Goal: Information Seeking & Learning: Learn about a topic

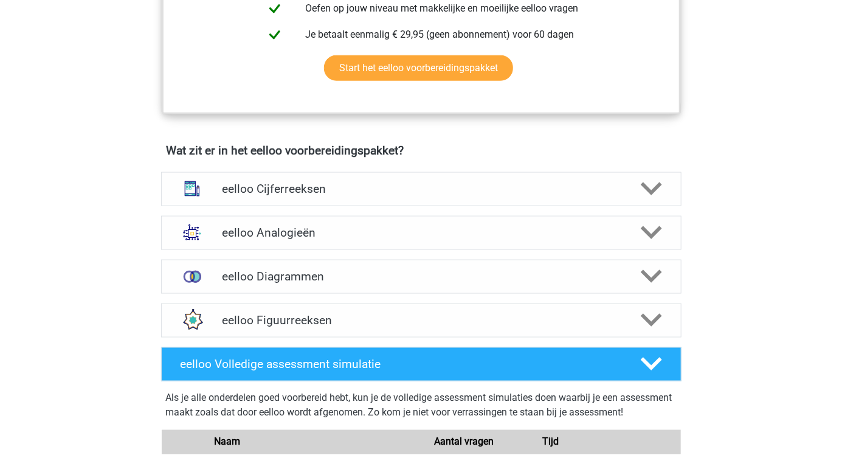
scroll to position [637, 0]
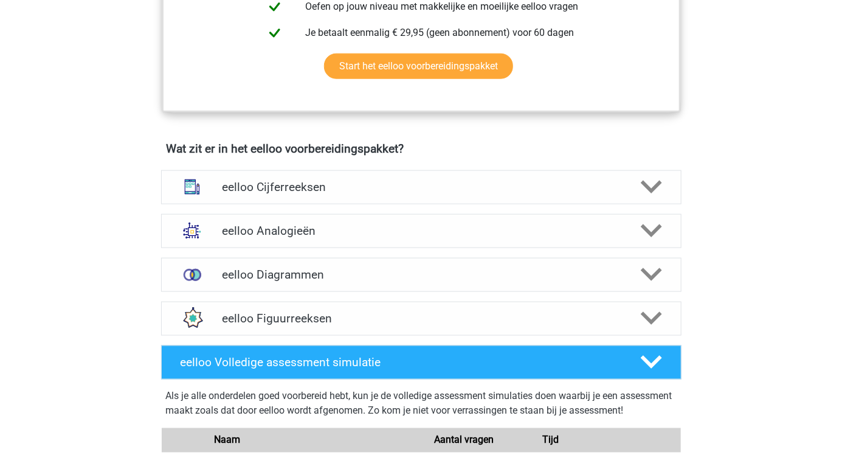
click at [346, 325] on h4 "eelloo Figuurreeksen" at bounding box center [421, 318] width 398 height 14
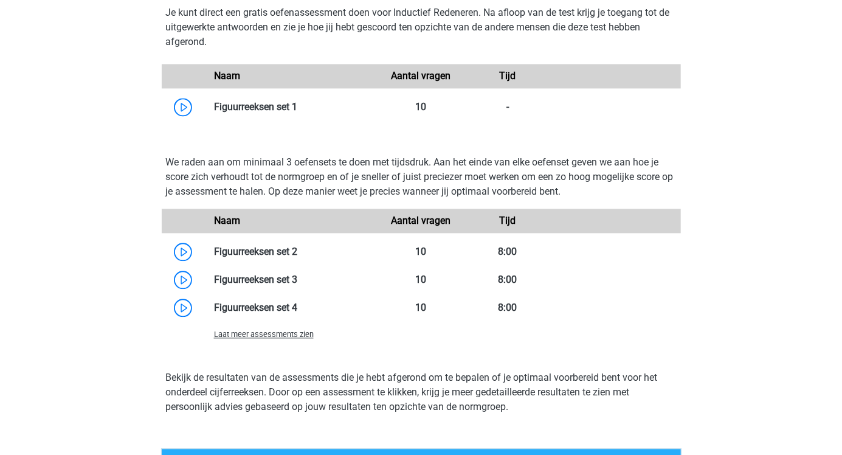
scroll to position [1048, 0]
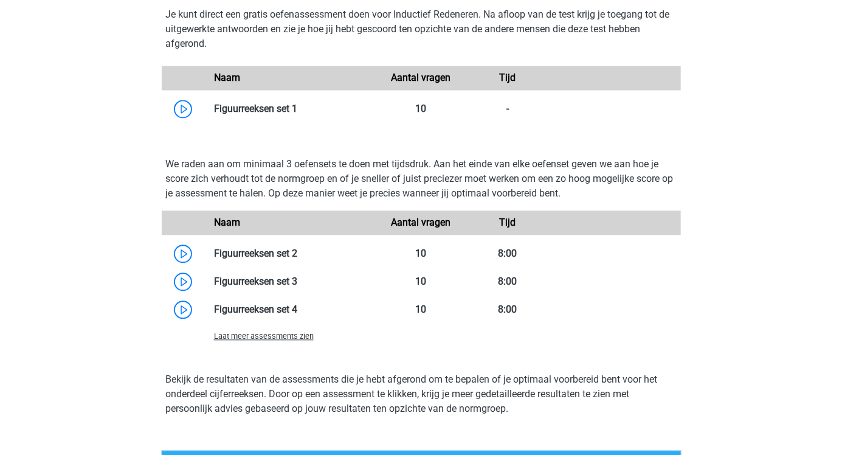
click at [297, 259] on link at bounding box center [297, 253] width 0 height 12
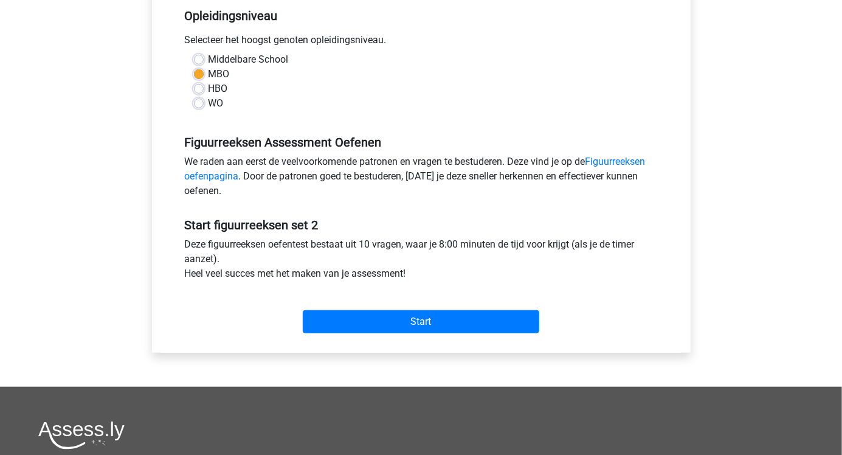
scroll to position [254, 0]
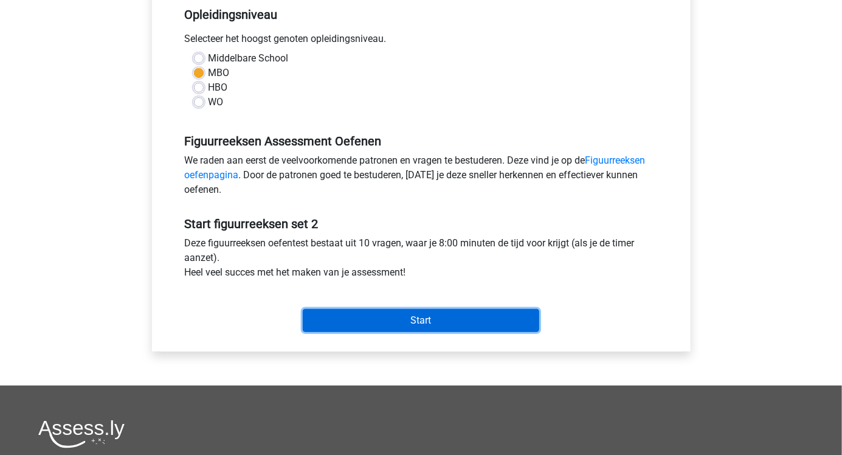
click at [429, 324] on input "Start" at bounding box center [421, 320] width 236 height 23
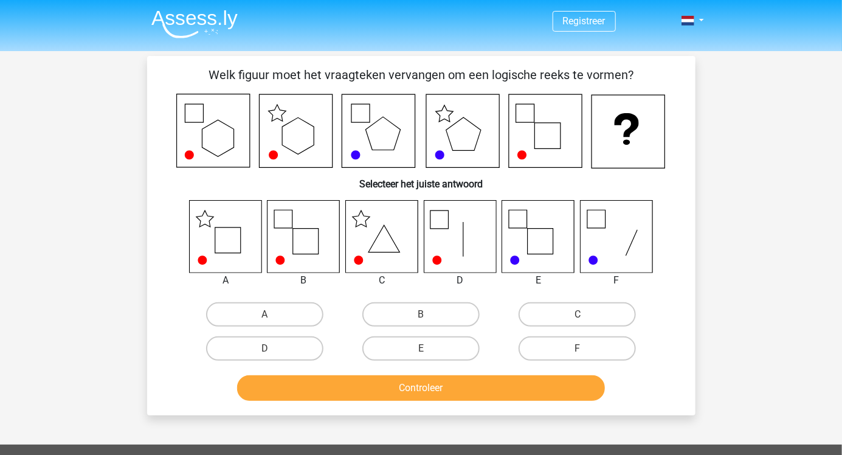
click at [230, 247] on icon at bounding box center [225, 236] width 72 height 72
click at [275, 311] on label "A" at bounding box center [264, 314] width 117 height 24
click at [272, 314] on input "A" at bounding box center [268, 318] width 8 height 8
radio input "true"
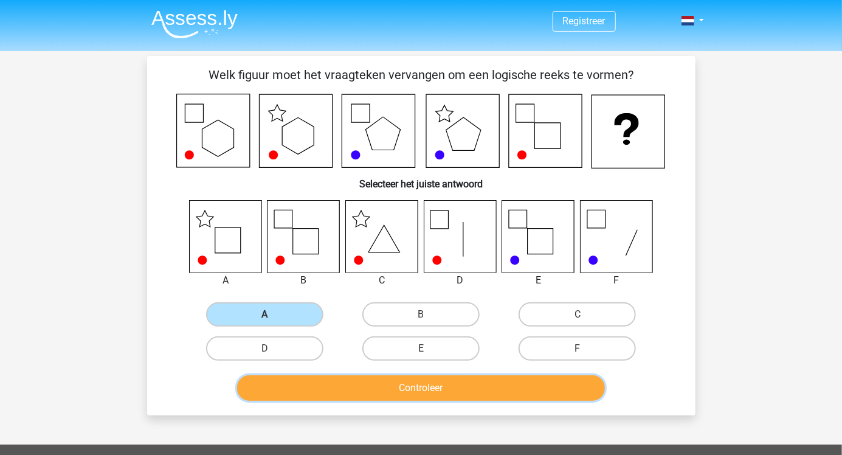
click at [286, 391] on button "Controleer" at bounding box center [421, 388] width 368 height 26
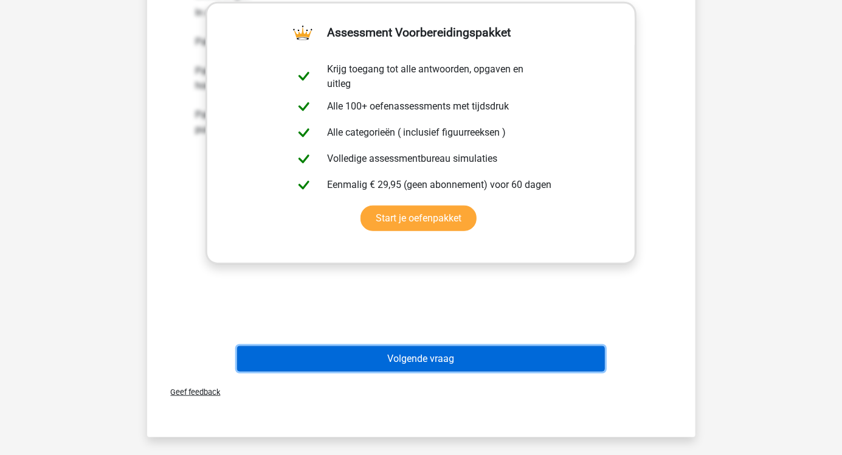
click at [316, 358] on button "Volgende vraag" at bounding box center [421, 359] width 368 height 26
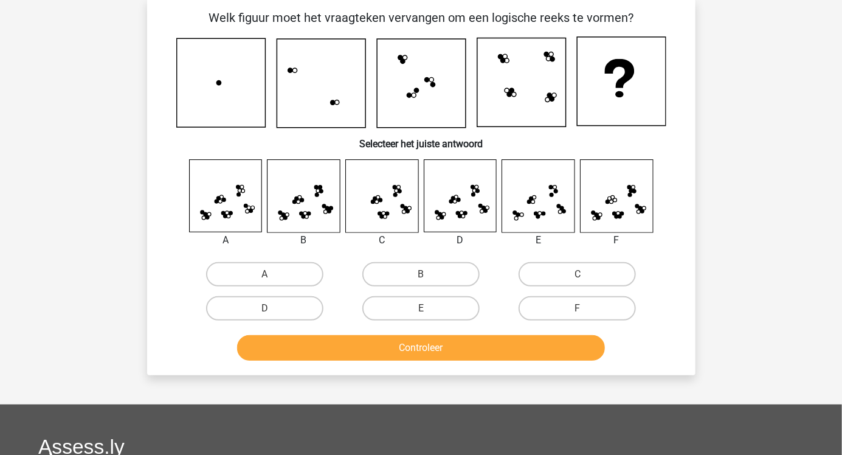
scroll to position [56, 0]
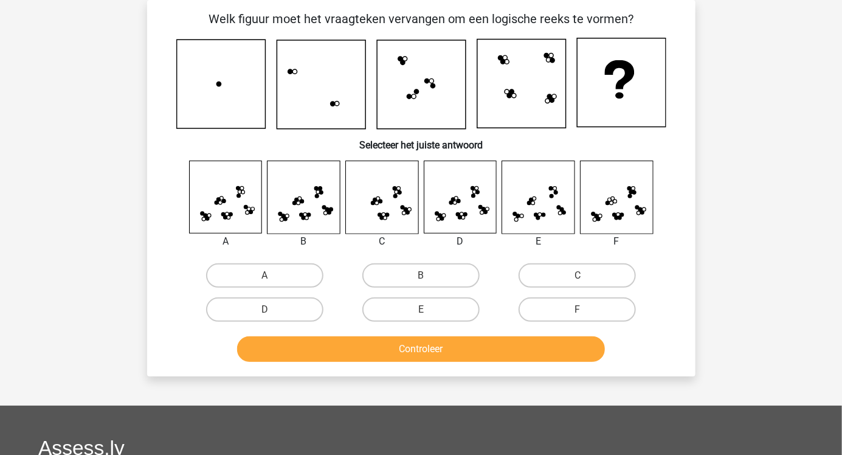
click at [558, 282] on label "C" at bounding box center [576, 275] width 117 height 24
click at [577, 282] on input "C" at bounding box center [581, 279] width 8 height 8
radio input "true"
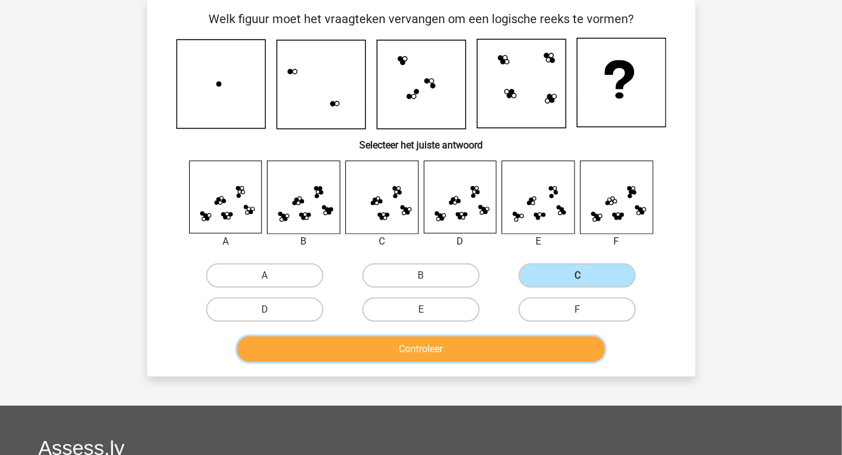
click at [404, 357] on button "Controleer" at bounding box center [421, 349] width 368 height 26
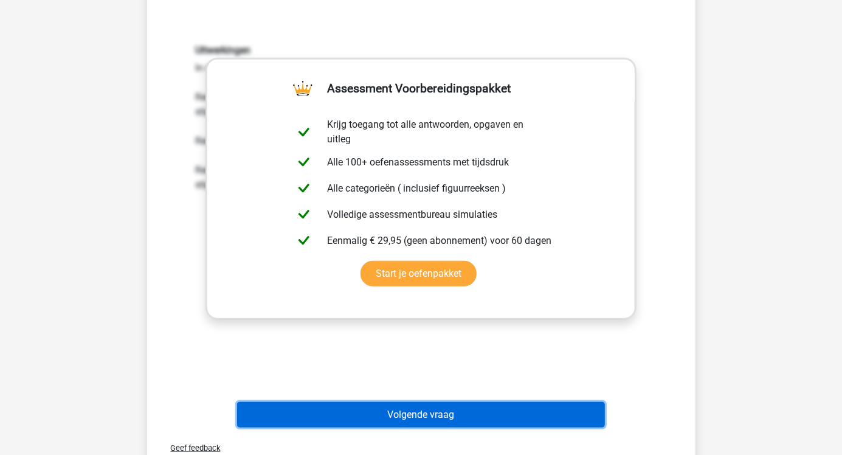
click at [393, 410] on button "Volgende vraag" at bounding box center [421, 415] width 368 height 26
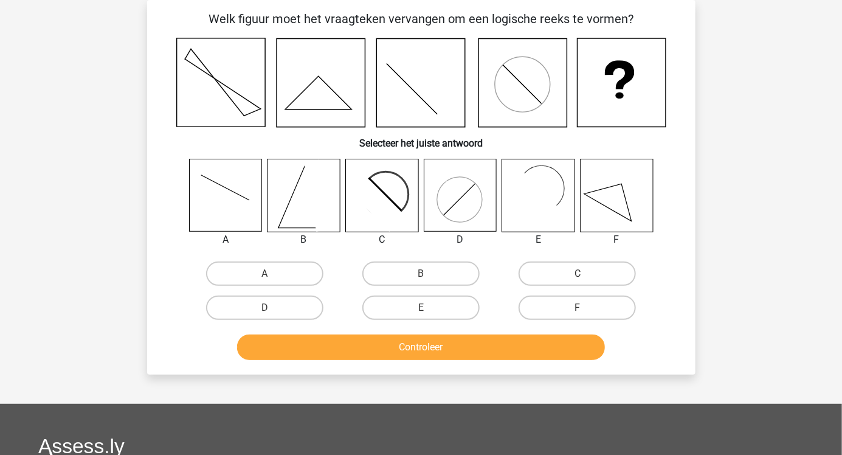
click at [430, 318] on label "E" at bounding box center [420, 307] width 117 height 24
click at [428, 315] on input "E" at bounding box center [425, 311] width 8 height 8
radio input "true"
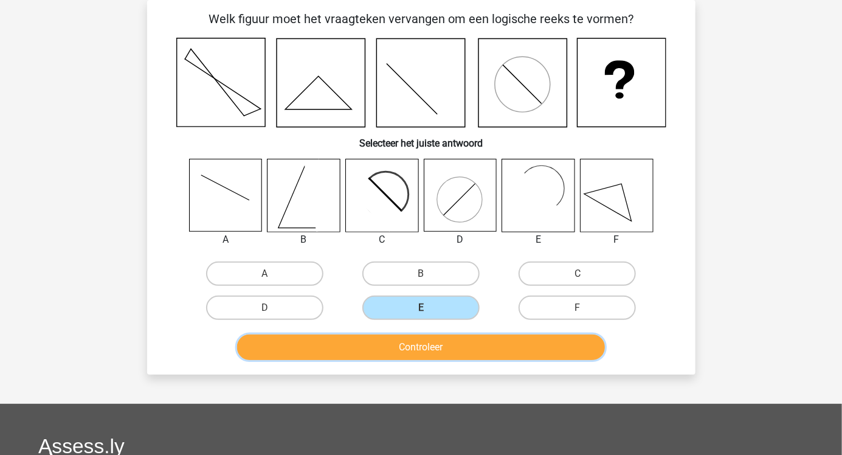
click at [401, 355] on button "Controleer" at bounding box center [421, 347] width 368 height 26
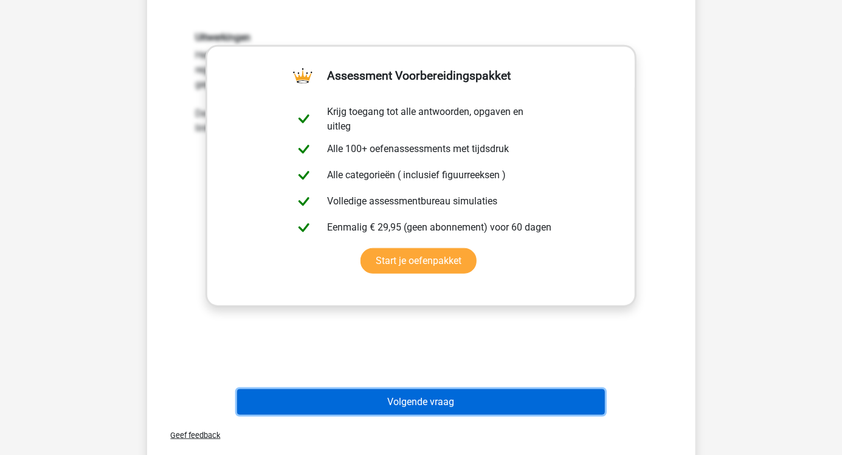
click at [411, 400] on button "Volgende vraag" at bounding box center [421, 402] width 368 height 26
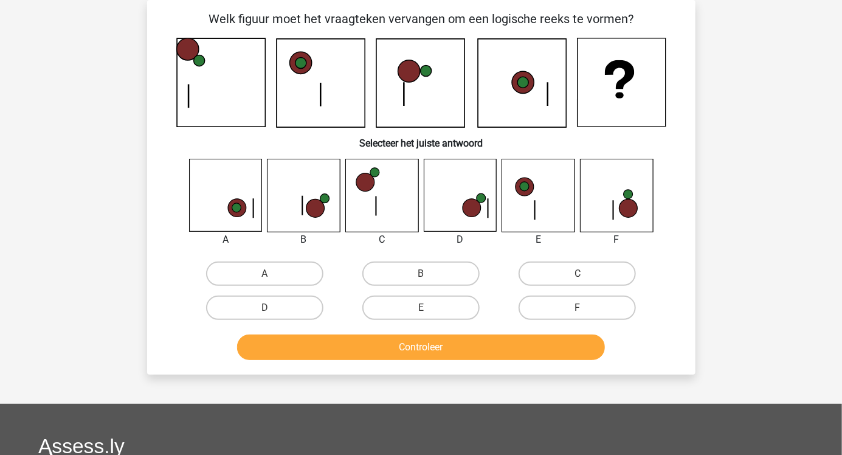
click at [500, 230] on div at bounding box center [538, 196] width 92 height 74
click at [422, 275] on input "B" at bounding box center [425, 277] width 8 height 8
radio input "true"
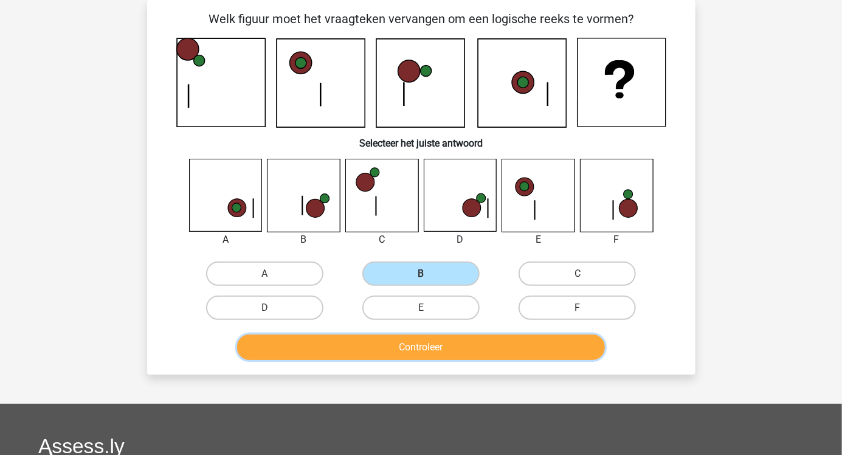
click at [349, 351] on button "Controleer" at bounding box center [421, 347] width 368 height 26
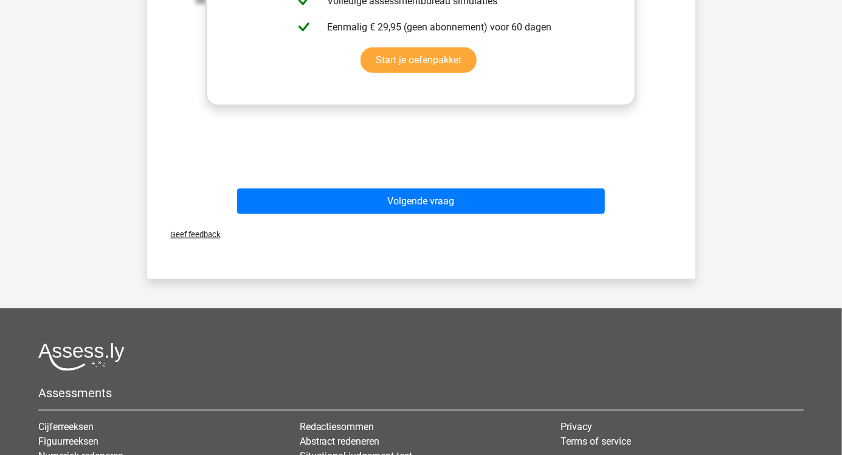
scroll to position [569, 0]
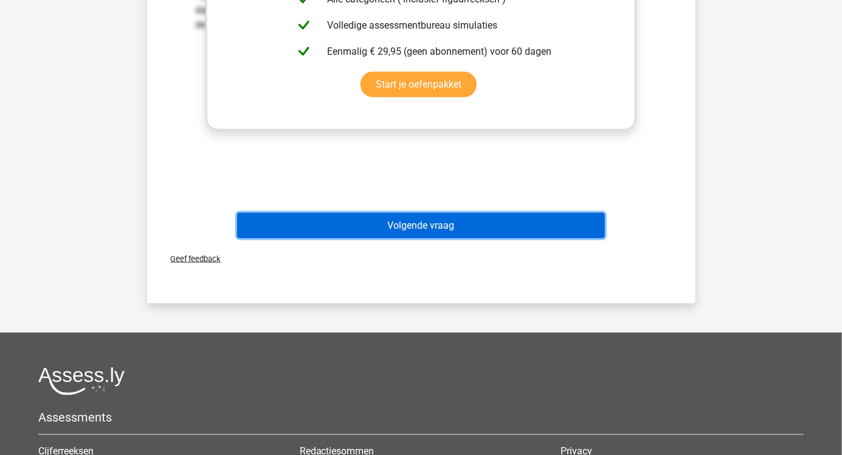
click at [413, 229] on button "Volgende vraag" at bounding box center [421, 226] width 368 height 26
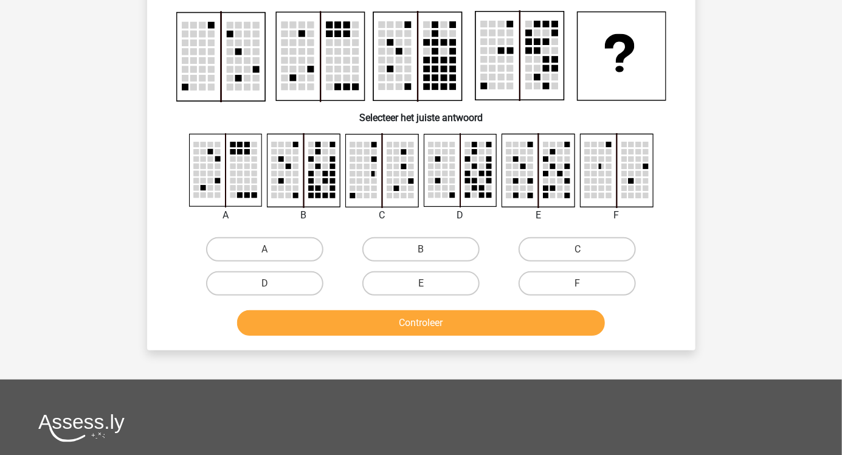
scroll to position [56, 0]
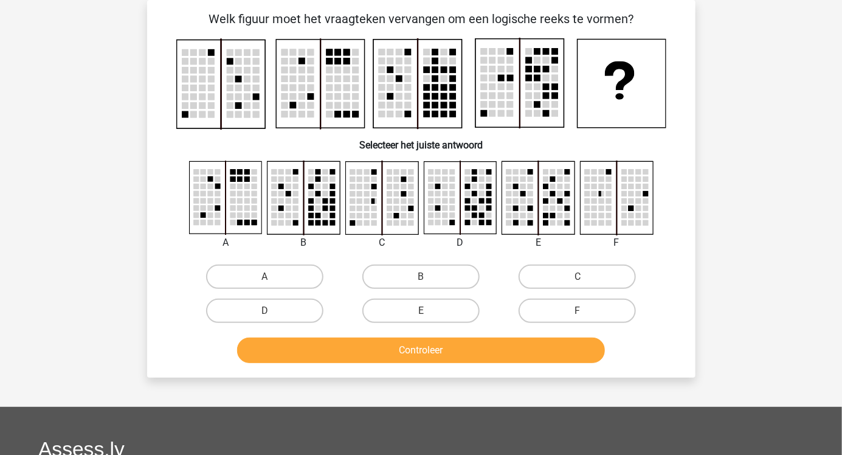
click at [517, 345] on button "Controleer" at bounding box center [421, 350] width 368 height 26
click at [185, 329] on div "Controleer" at bounding box center [421, 348] width 509 height 40
click at [566, 287] on label "C" at bounding box center [576, 276] width 117 height 24
click at [577, 284] on input "C" at bounding box center [581, 281] width 8 height 8
radio input "true"
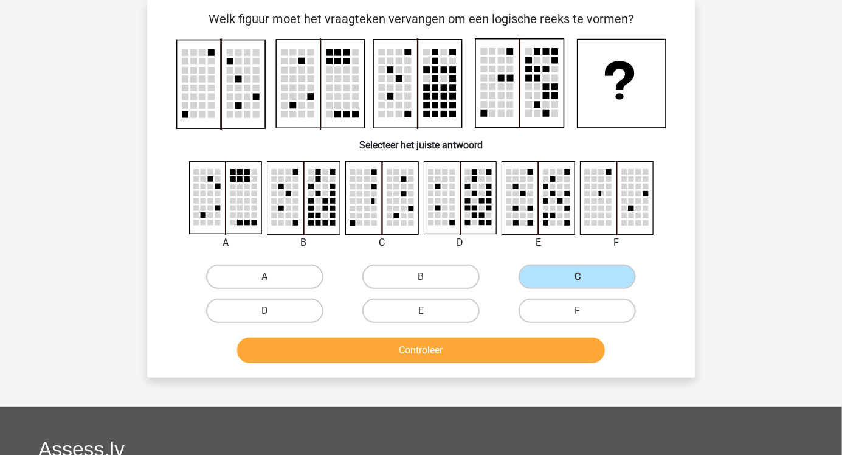
click at [445, 369] on div "Welk figuur moet het vraagteken vervangen om een logische reeks te vormen?" at bounding box center [421, 188] width 548 height 377
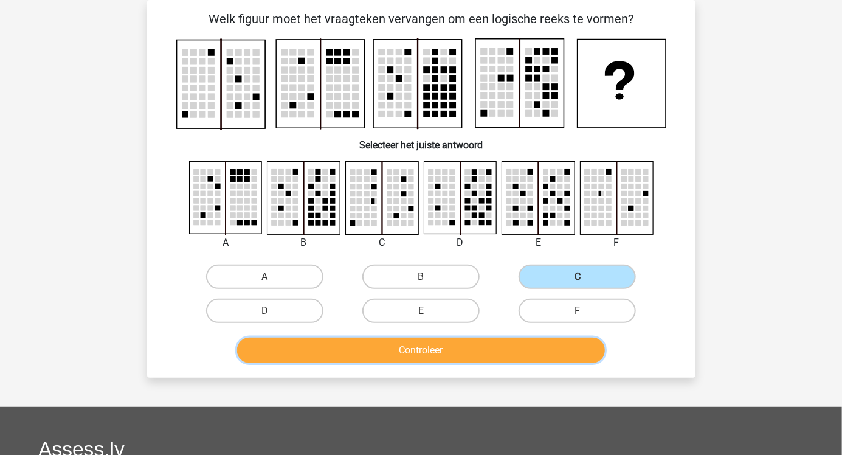
click at [388, 347] on button "Controleer" at bounding box center [421, 350] width 368 height 26
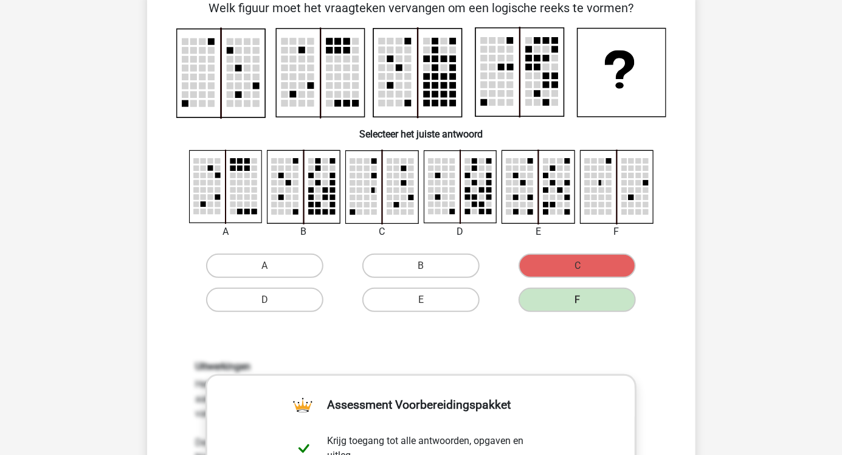
scroll to position [65, 0]
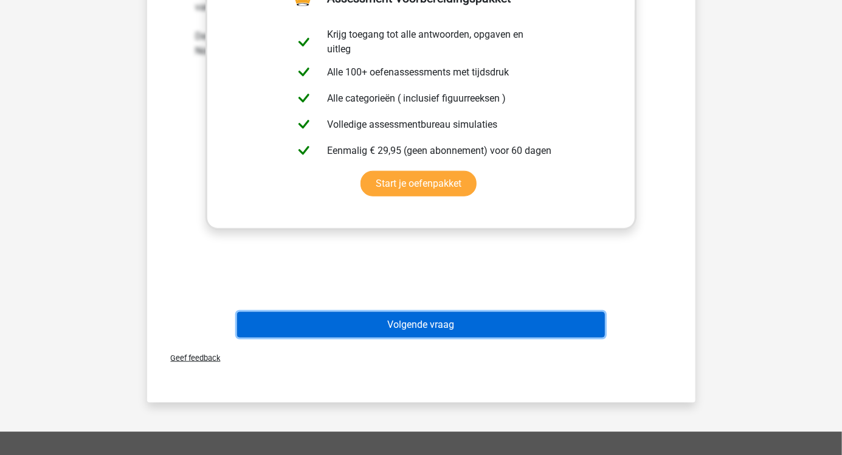
click at [283, 329] on button "Volgende vraag" at bounding box center [421, 325] width 368 height 26
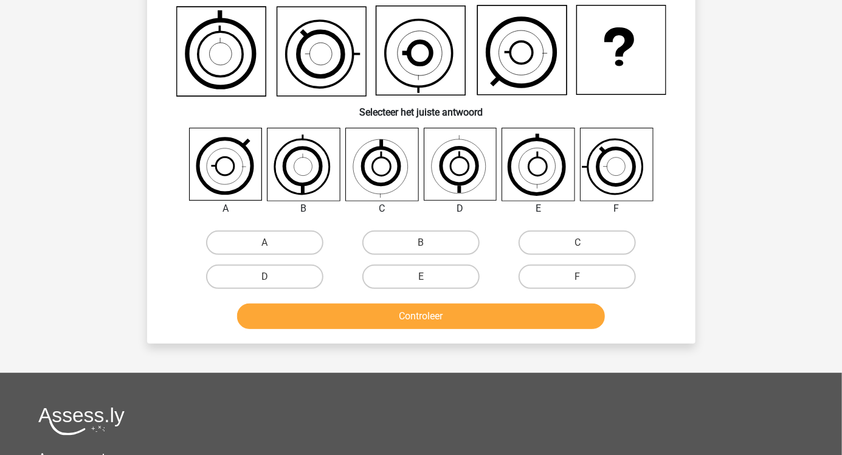
scroll to position [56, 0]
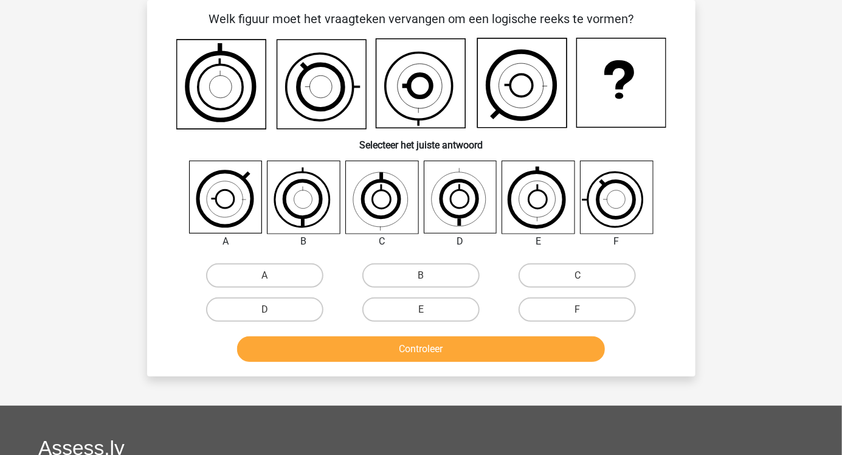
click at [317, 217] on icon at bounding box center [303, 197] width 72 height 72
click at [438, 272] on label "B" at bounding box center [420, 275] width 117 height 24
click at [428, 275] on input "B" at bounding box center [425, 279] width 8 height 8
radio input "true"
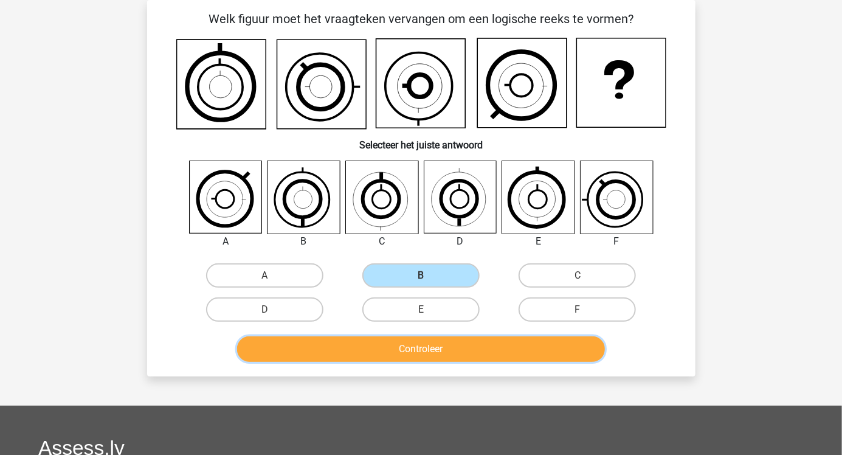
click at [452, 351] on button "Controleer" at bounding box center [421, 349] width 368 height 26
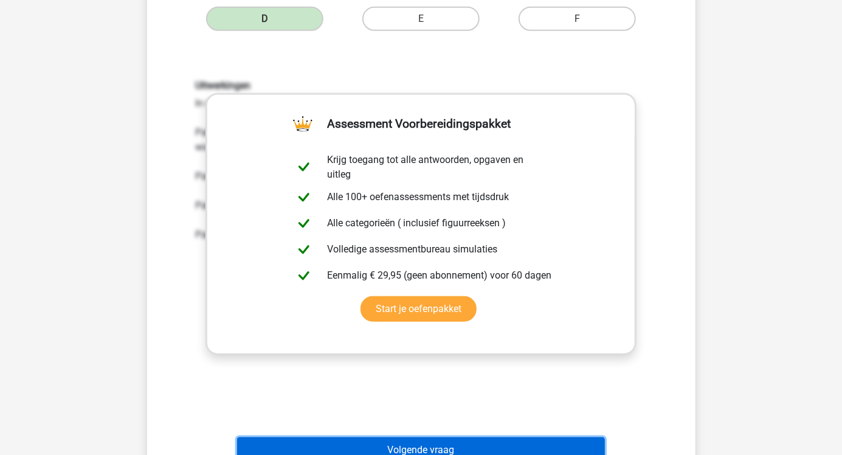
click at [312, 454] on button "Volgende vraag" at bounding box center [421, 450] width 368 height 26
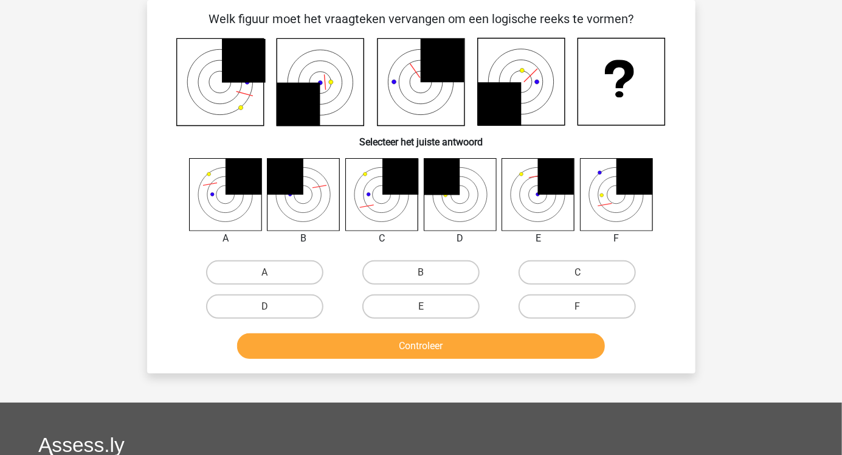
click at [578, 266] on label "C" at bounding box center [576, 272] width 117 height 24
click at [578, 272] on input "C" at bounding box center [581, 276] width 8 height 8
radio input "true"
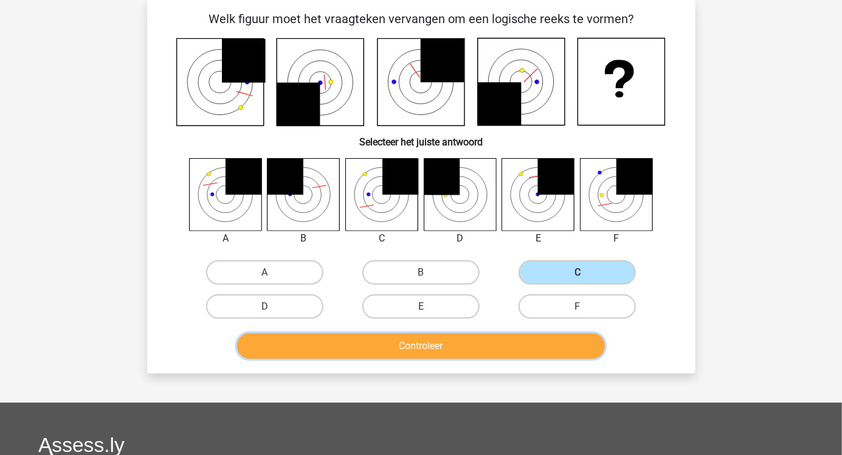
click at [433, 353] on button "Controleer" at bounding box center [421, 346] width 368 height 26
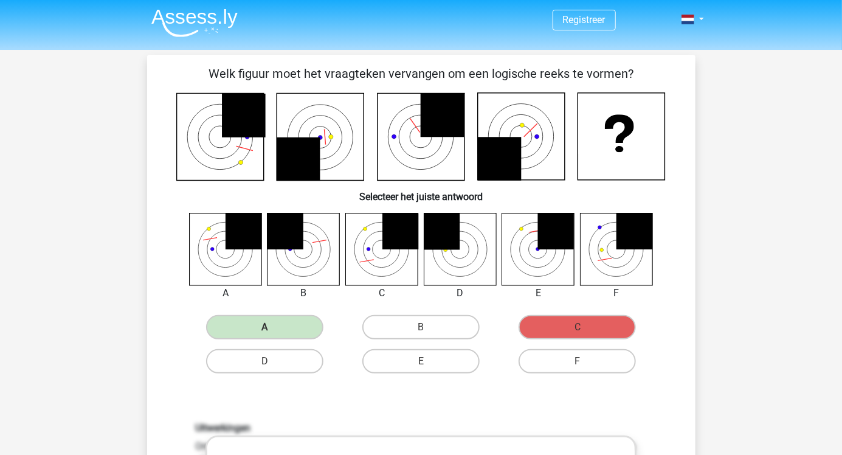
scroll to position [0, 0]
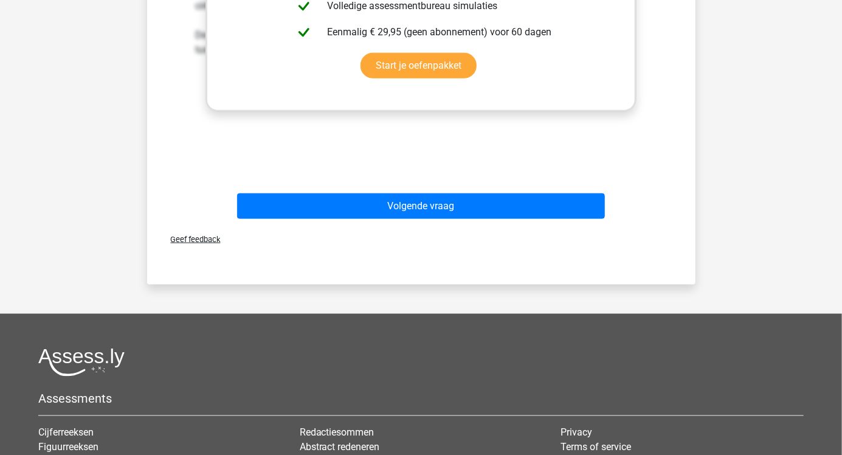
click at [428, 210] on button "Volgende vraag" at bounding box center [421, 206] width 368 height 26
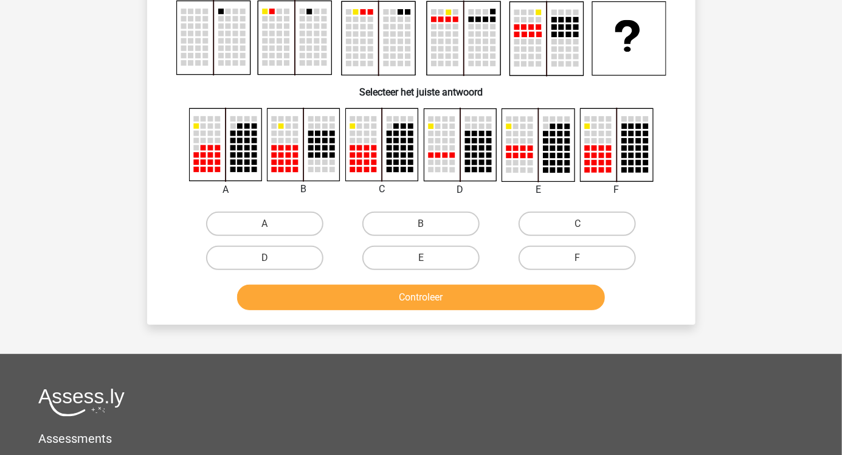
scroll to position [56, 0]
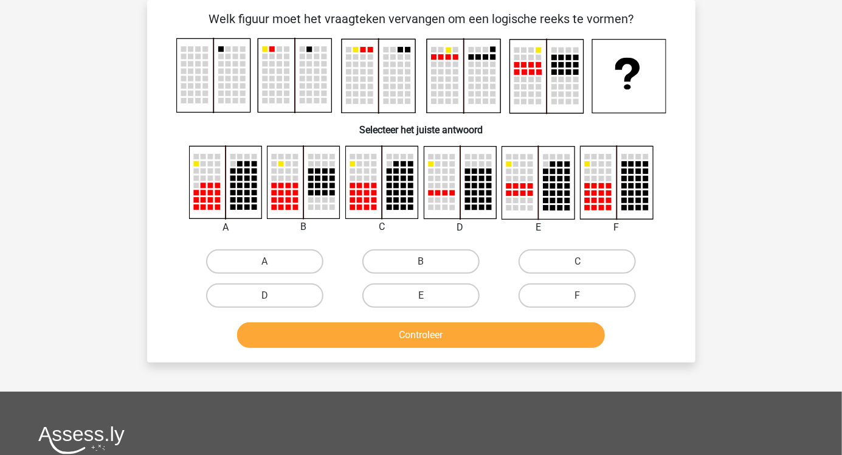
click at [262, 263] on label "A" at bounding box center [264, 261] width 117 height 24
click at [264, 263] on input "A" at bounding box center [268, 265] width 8 height 8
radio input "true"
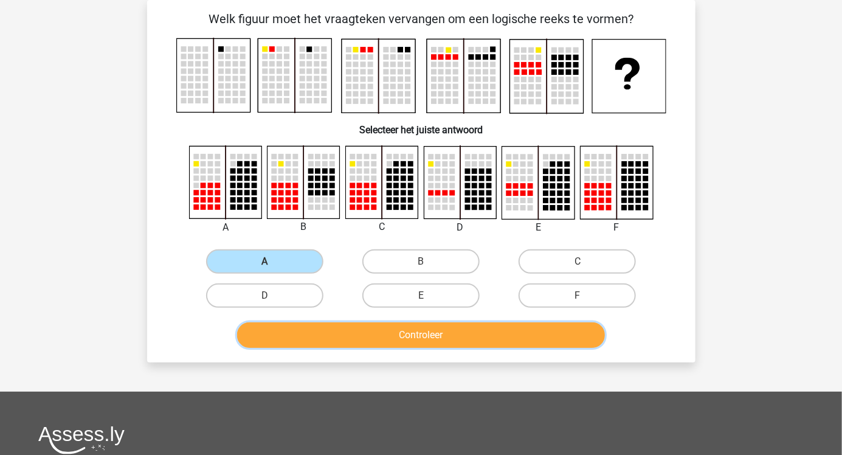
click at [363, 333] on button "Controleer" at bounding box center [421, 335] width 368 height 26
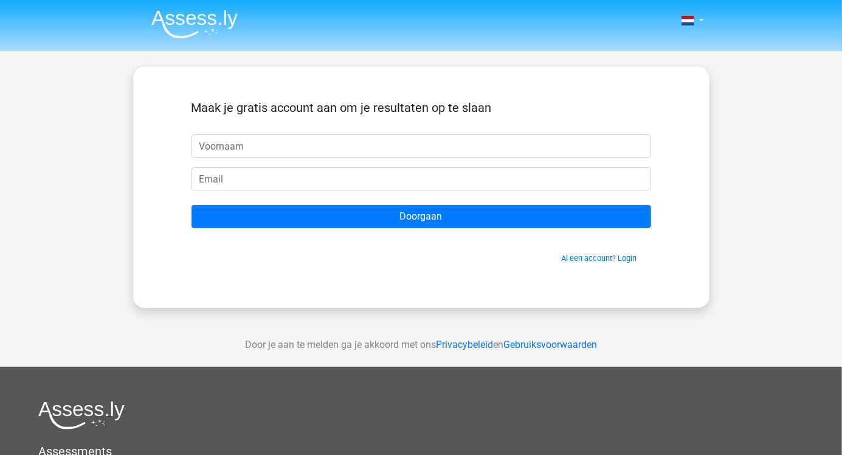
click at [347, 447] on h5 "Assessments" at bounding box center [420, 451] width 765 height 15
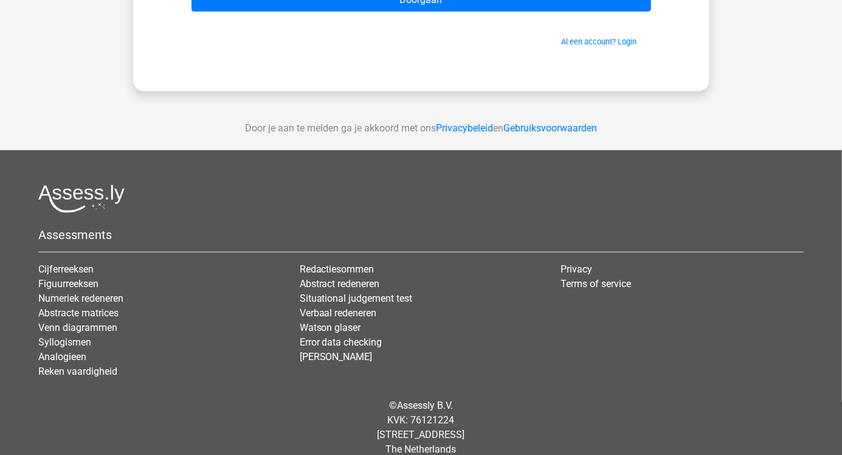
scroll to position [233, 0]
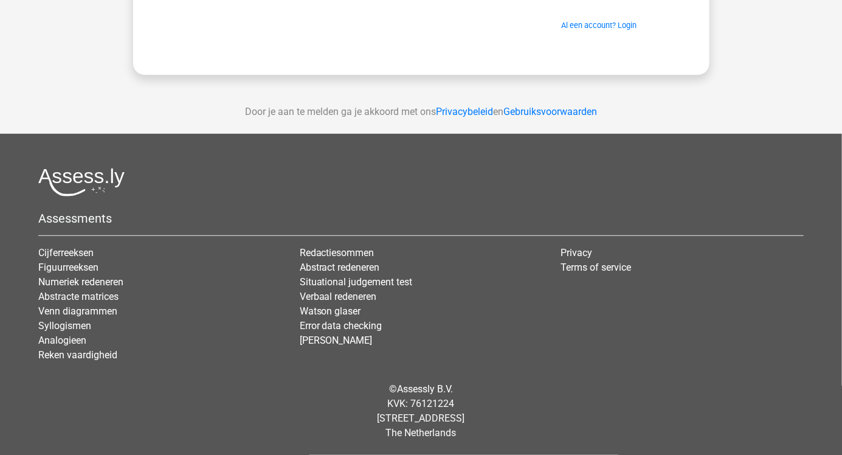
click at [741, 335] on div "Privacy Terms of service" at bounding box center [681, 309] width 261 height 126
click at [738, 338] on div "Privacy Terms of service" at bounding box center [681, 309] width 261 height 126
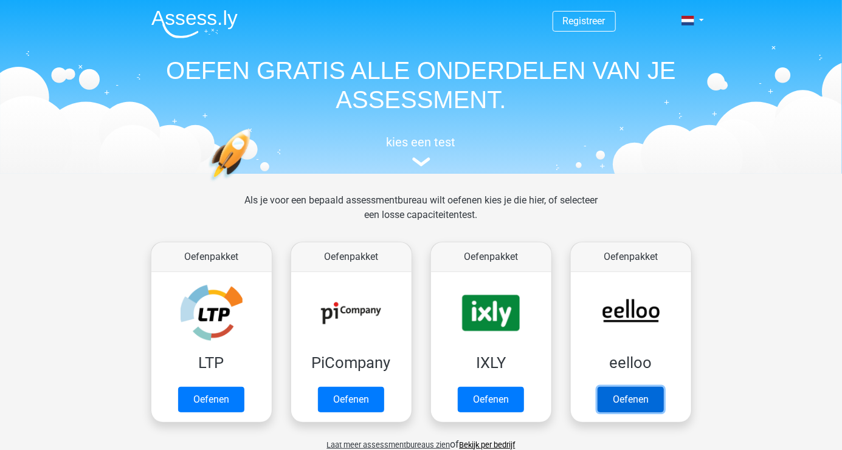
click at [629, 390] on link "Oefenen" at bounding box center [630, 400] width 66 height 26
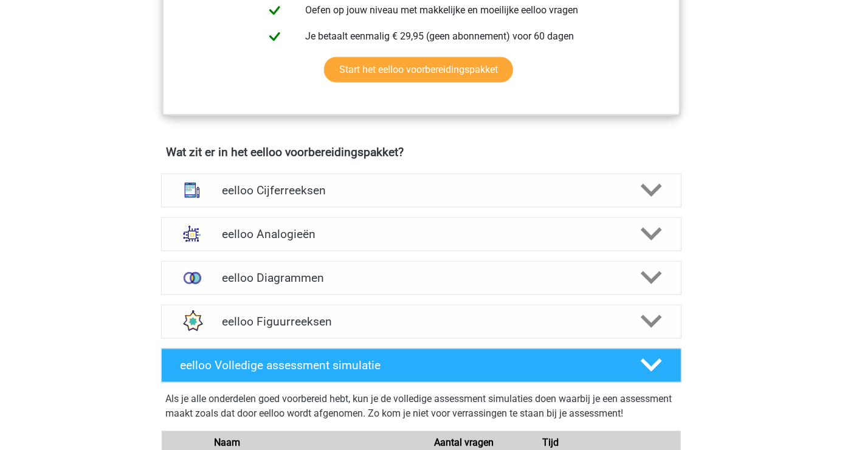
scroll to position [648, 0]
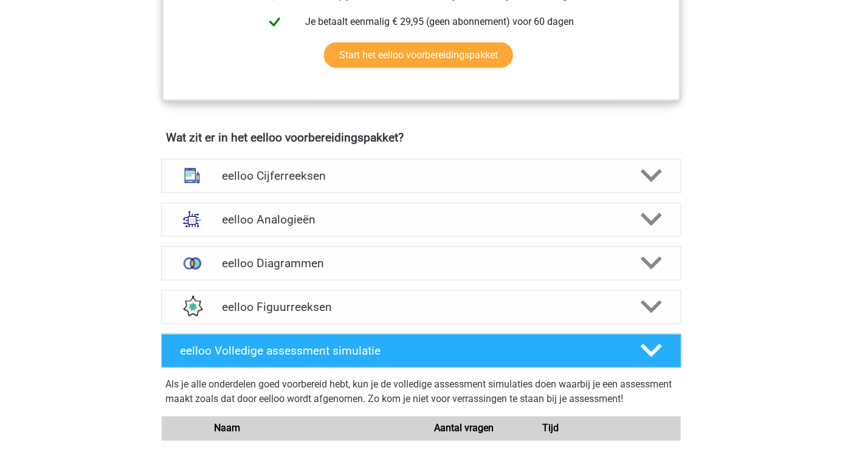
click at [470, 281] on div "eelloo Diagrammen" at bounding box center [421, 264] width 520 height 34
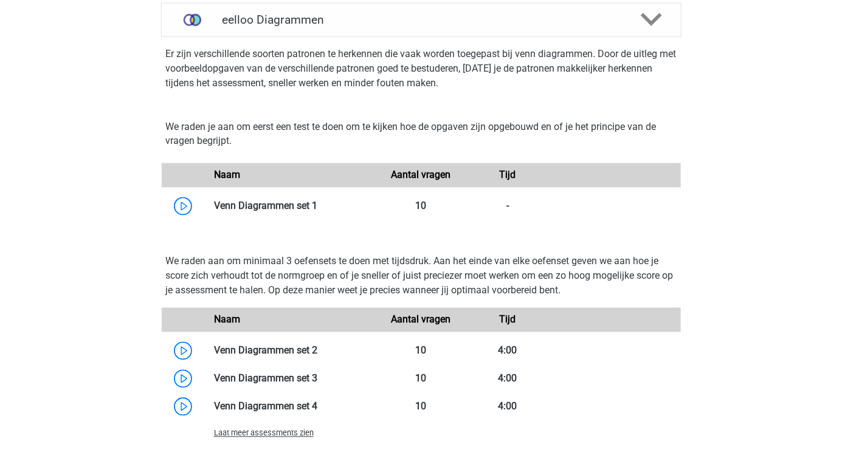
scroll to position [893, 0]
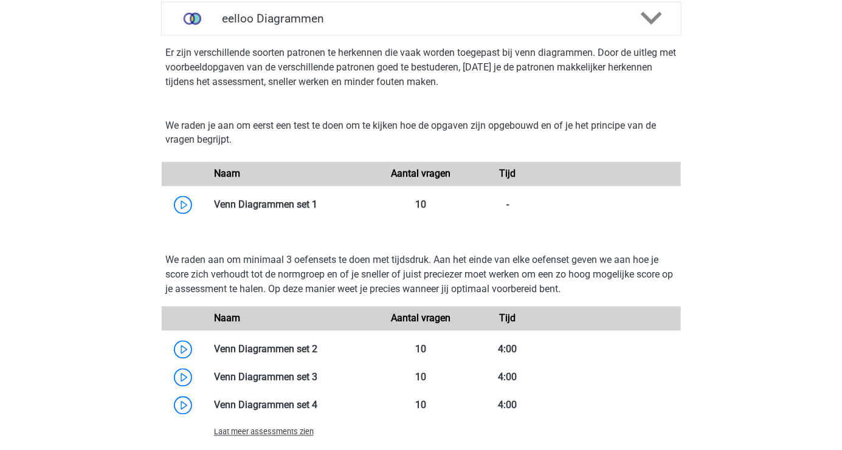
click at [317, 356] on link at bounding box center [317, 350] width 0 height 12
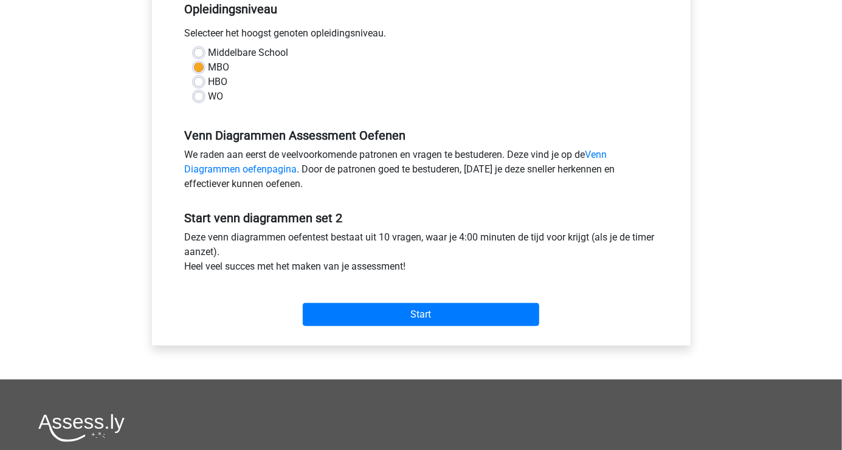
scroll to position [261, 0]
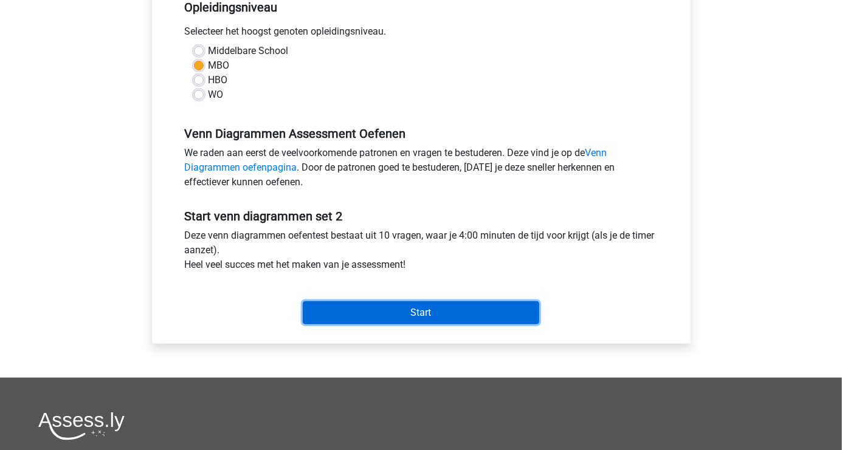
click at [454, 323] on input "Start" at bounding box center [421, 312] width 236 height 23
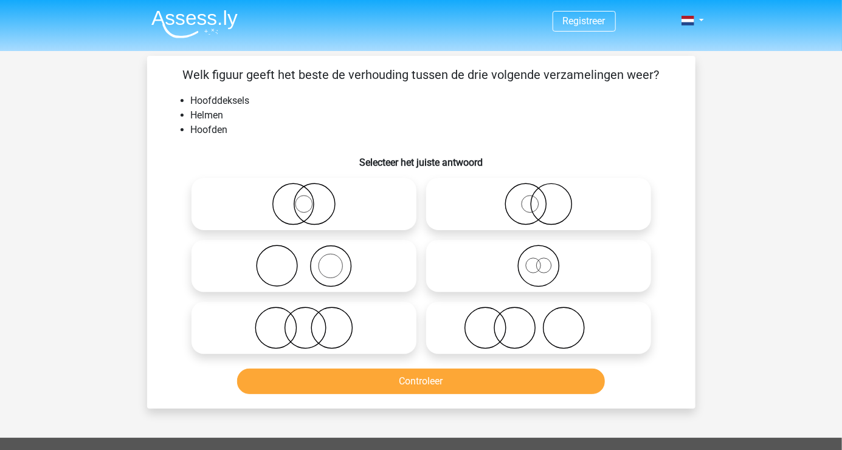
click at [311, 262] on icon at bounding box center [303, 266] width 215 height 43
click at [311, 260] on input "radio" at bounding box center [308, 256] width 8 height 8
radio input "true"
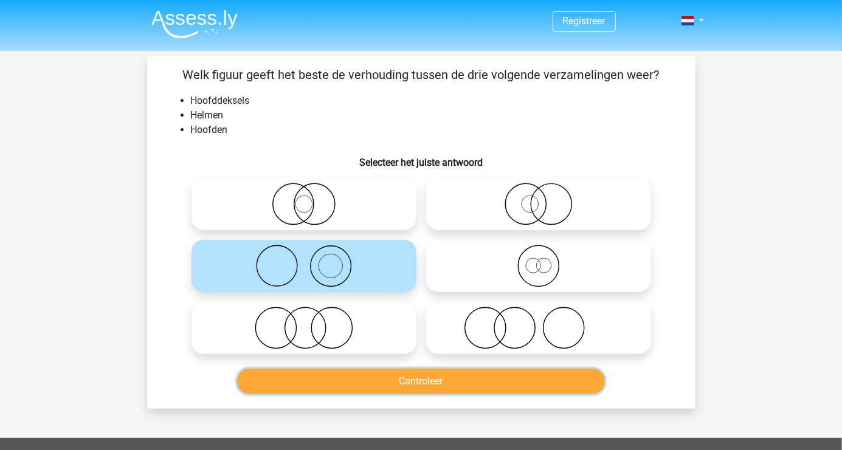
click at [442, 386] on button "Controleer" at bounding box center [421, 382] width 368 height 26
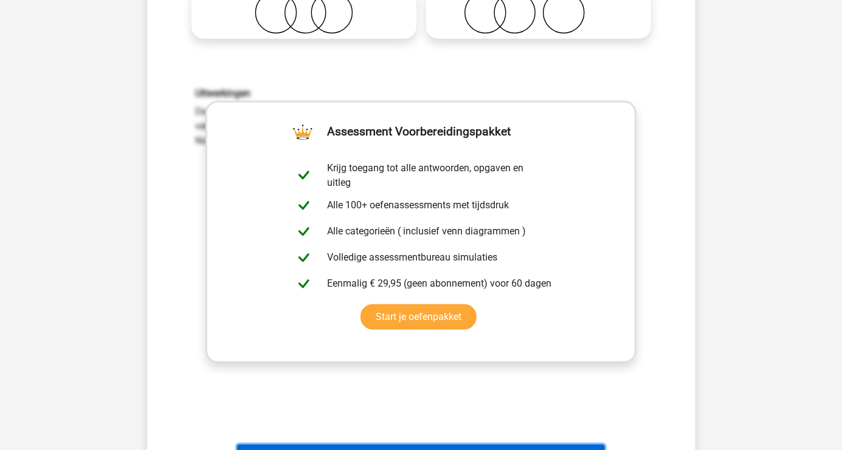
click at [416, 450] on button "Volgende vraag" at bounding box center [421, 458] width 368 height 26
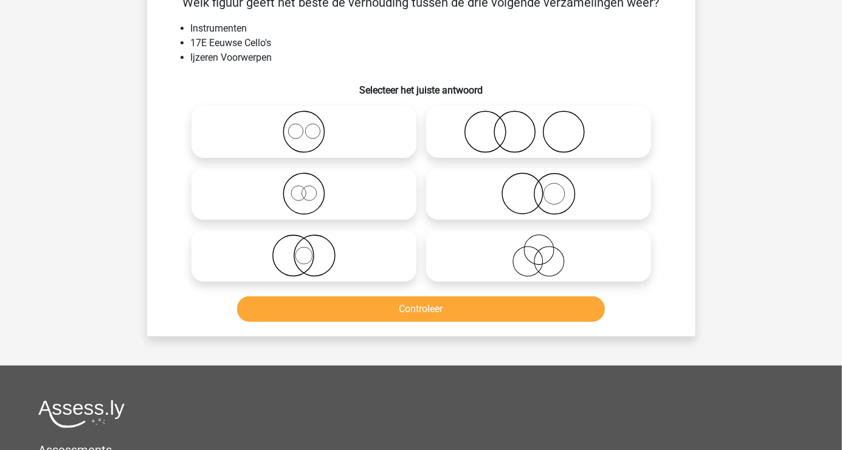
scroll to position [56, 0]
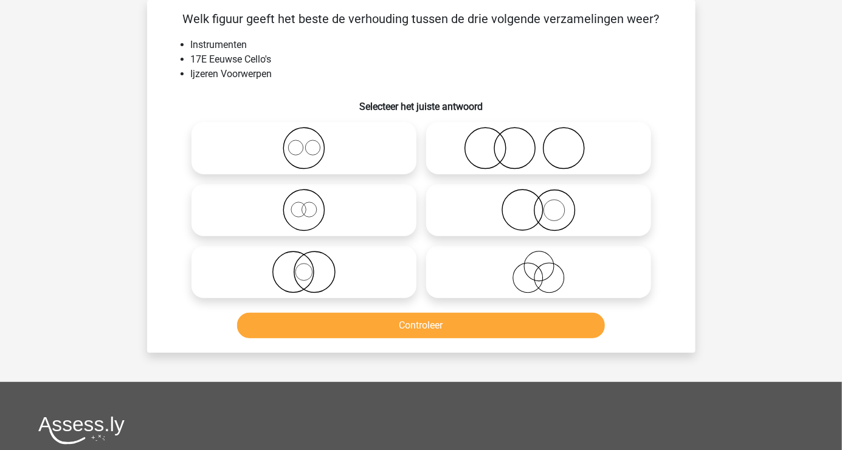
click at [522, 151] on icon at bounding box center [538, 148] width 215 height 43
click at [538, 142] on input "radio" at bounding box center [542, 138] width 8 height 8
radio input "true"
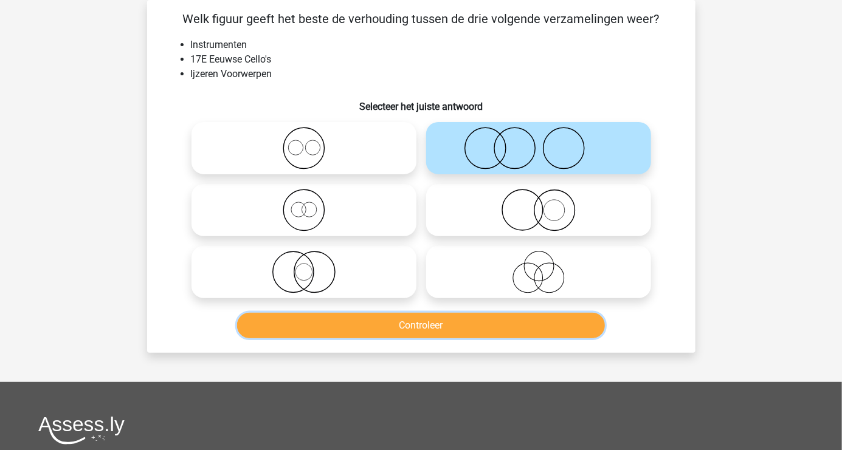
click at [424, 325] on button "Controleer" at bounding box center [421, 326] width 368 height 26
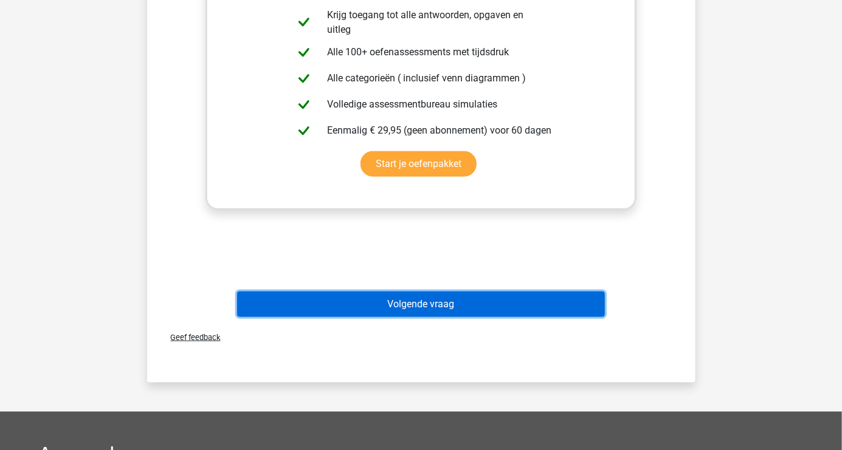
click at [407, 312] on button "Volgende vraag" at bounding box center [421, 305] width 368 height 26
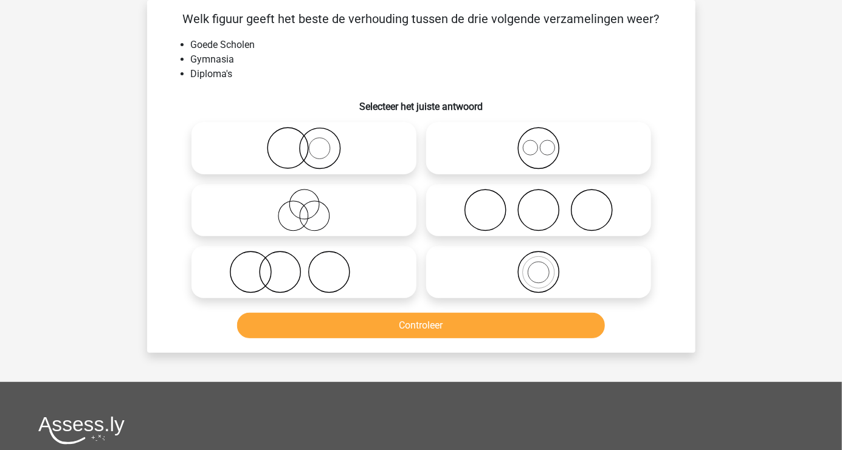
click at [526, 281] on icon at bounding box center [538, 272] width 215 height 43
click at [538, 266] on input "radio" at bounding box center [542, 262] width 8 height 8
radio input "true"
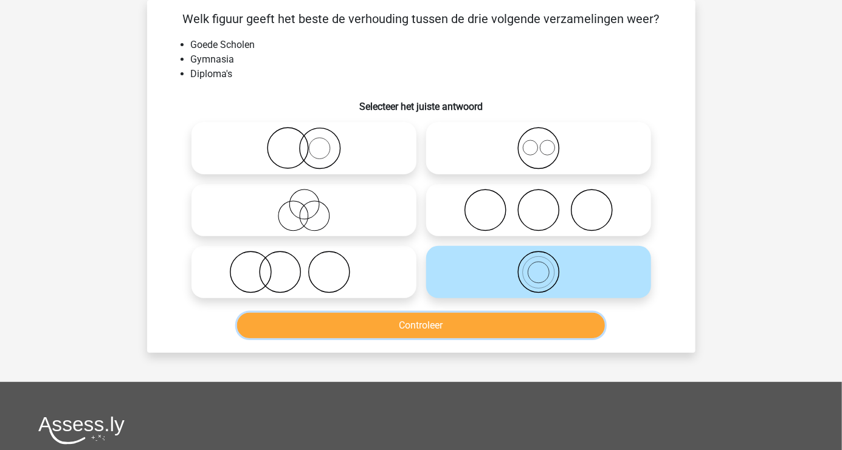
click at [416, 329] on button "Controleer" at bounding box center [421, 326] width 368 height 26
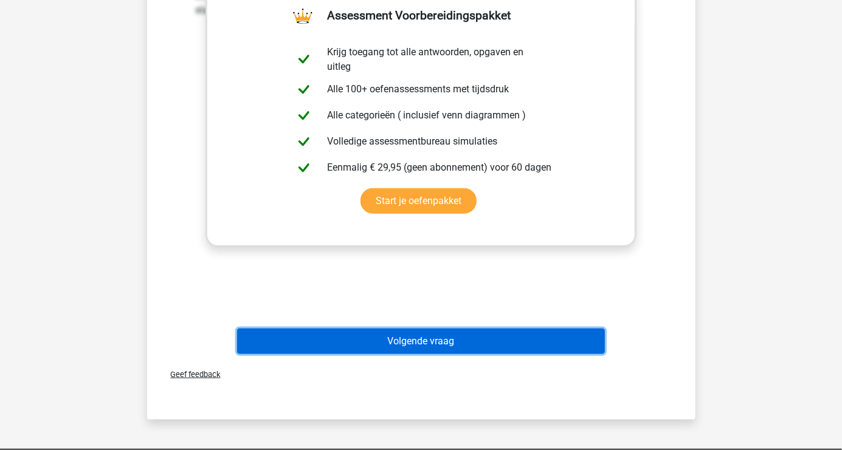
click at [326, 340] on button "Volgende vraag" at bounding box center [421, 342] width 368 height 26
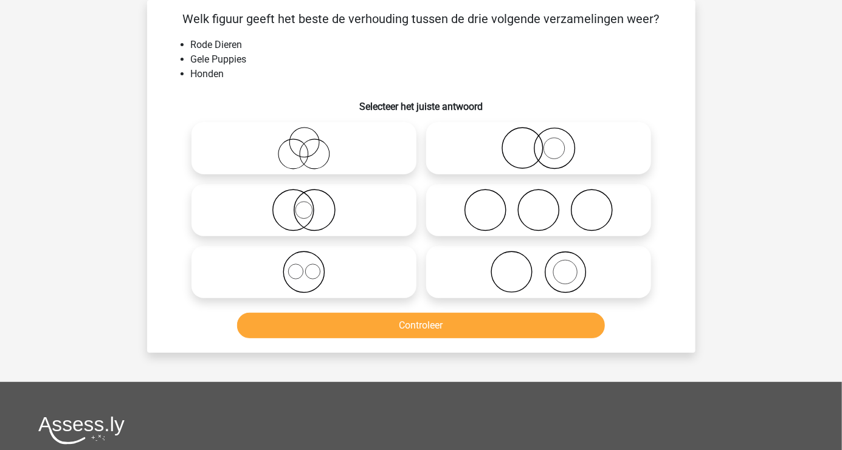
scroll to position [63, 0]
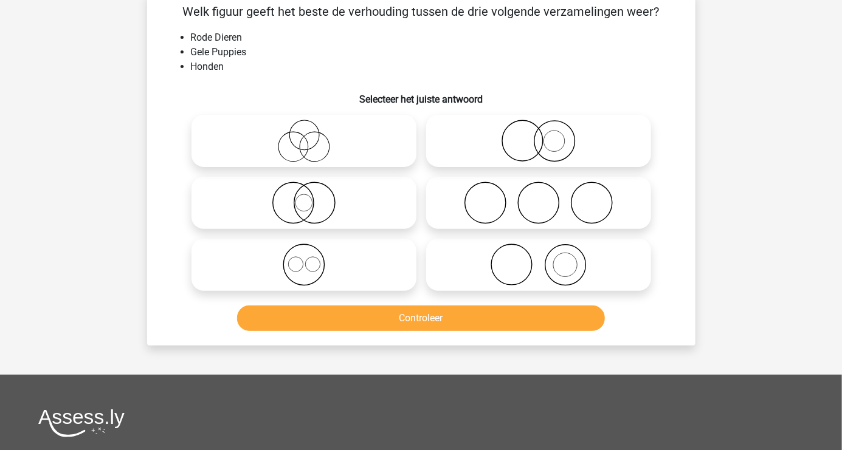
click at [309, 208] on icon at bounding box center [303, 203] width 215 height 43
click at [309, 197] on input "radio" at bounding box center [308, 193] width 8 height 8
radio input "true"
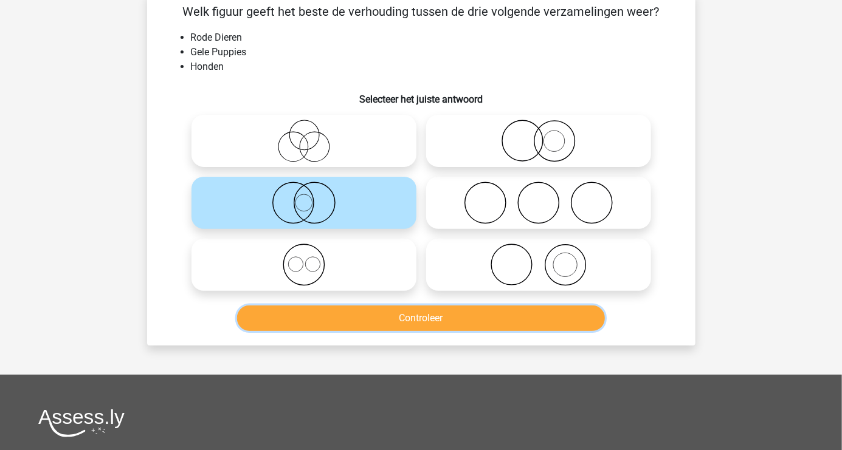
click at [326, 319] on button "Controleer" at bounding box center [421, 319] width 368 height 26
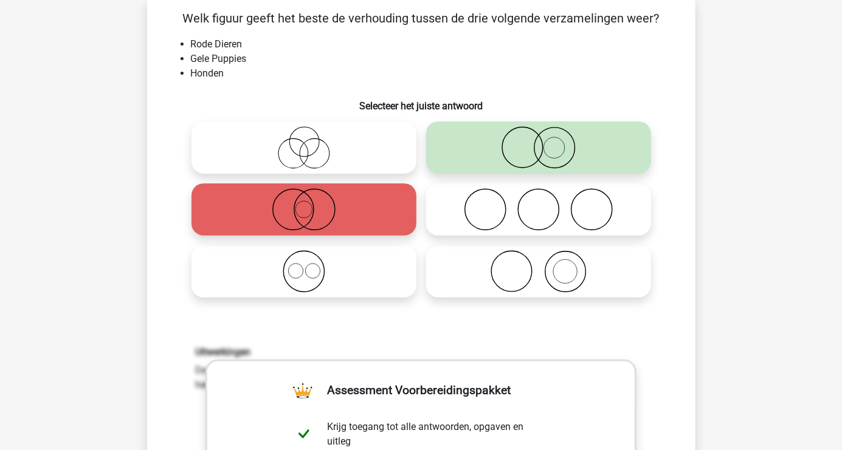
scroll to position [54, 0]
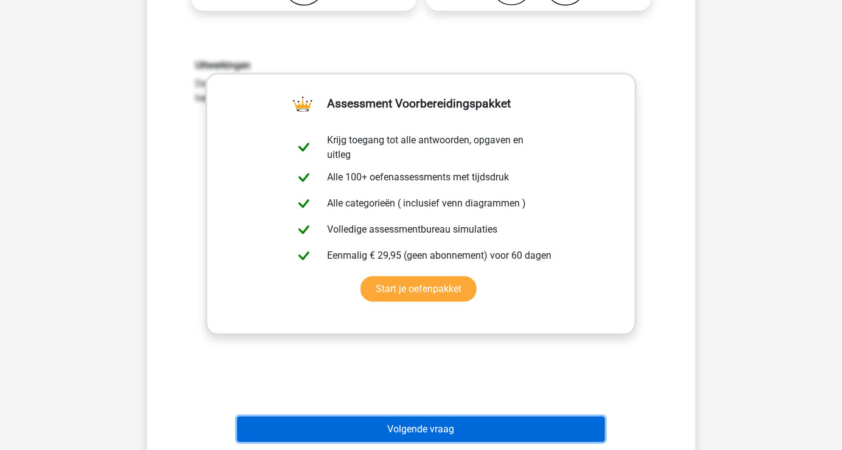
click at [439, 429] on button "Volgende vraag" at bounding box center [421, 430] width 368 height 26
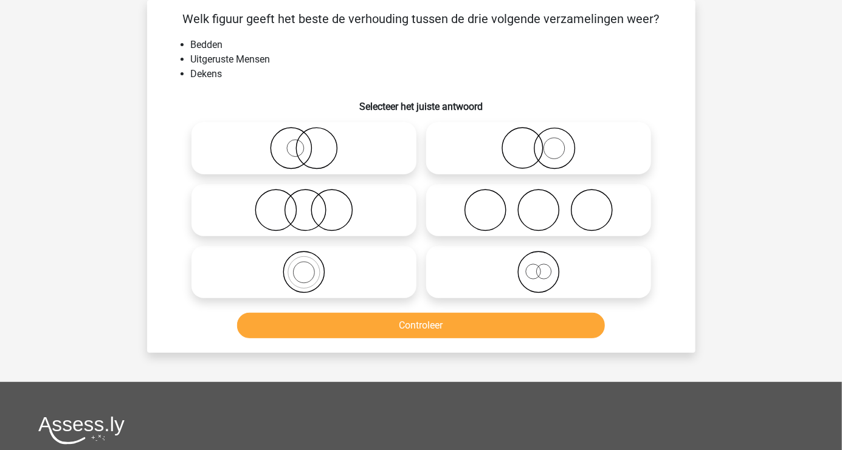
scroll to position [52, 0]
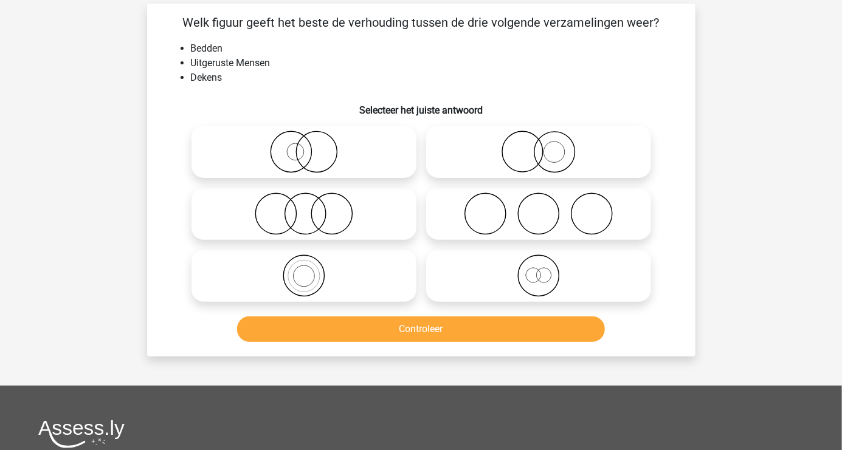
click at [582, 168] on icon at bounding box center [538, 152] width 215 height 43
click at [546, 146] on input "radio" at bounding box center [542, 142] width 8 height 8
radio input "true"
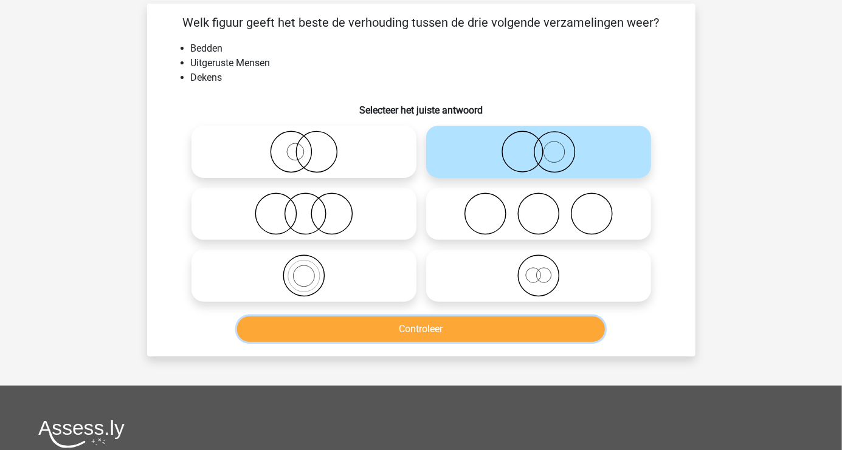
click at [374, 339] on button "Controleer" at bounding box center [421, 330] width 368 height 26
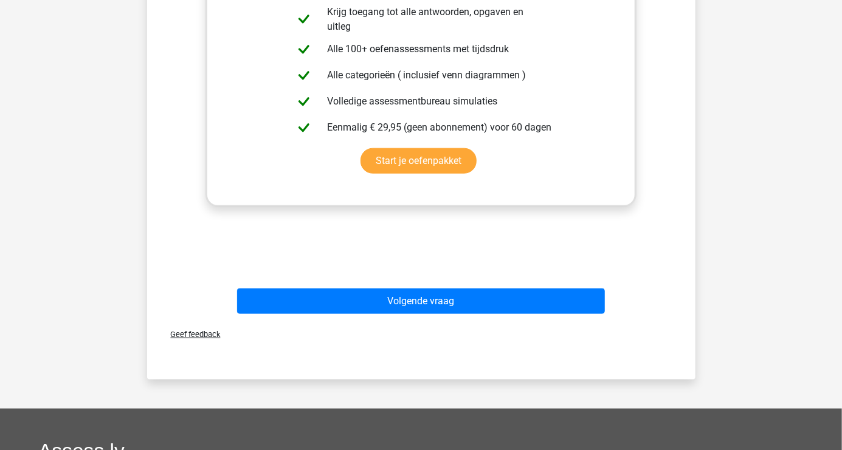
click at [439, 307] on button "Volgende vraag" at bounding box center [421, 302] width 368 height 26
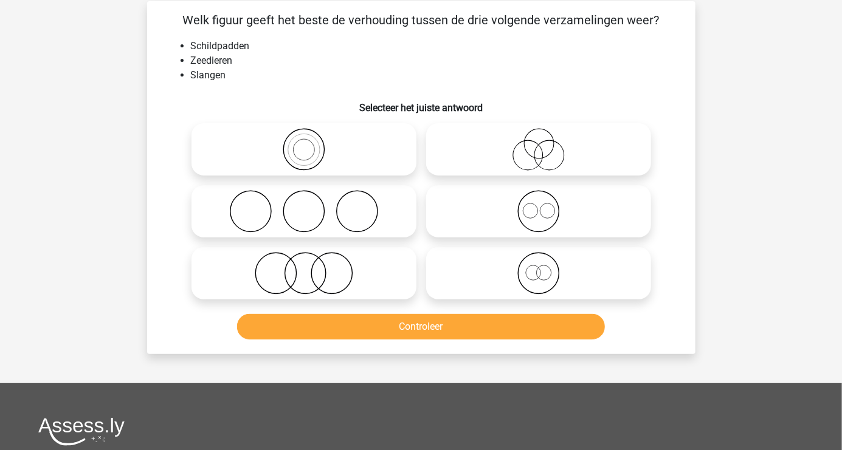
scroll to position [55, 0]
click at [331, 224] on icon at bounding box center [303, 211] width 215 height 43
click at [312, 205] on input "radio" at bounding box center [308, 202] width 8 height 8
radio input "true"
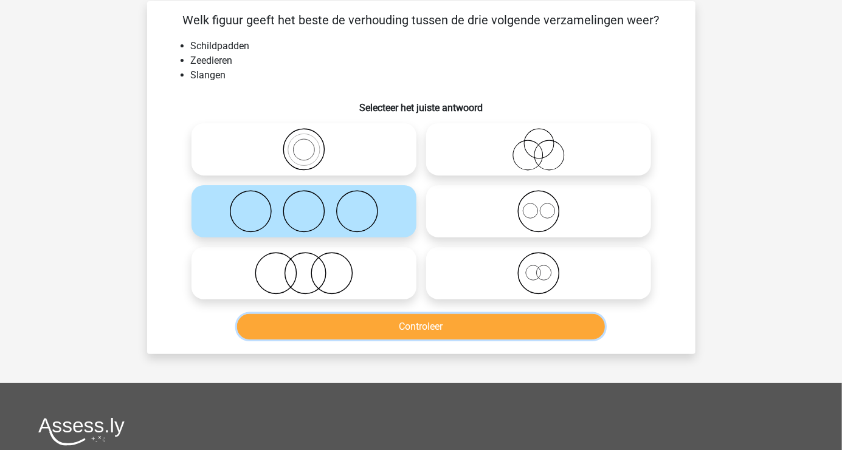
click at [424, 331] on button "Controleer" at bounding box center [421, 327] width 368 height 26
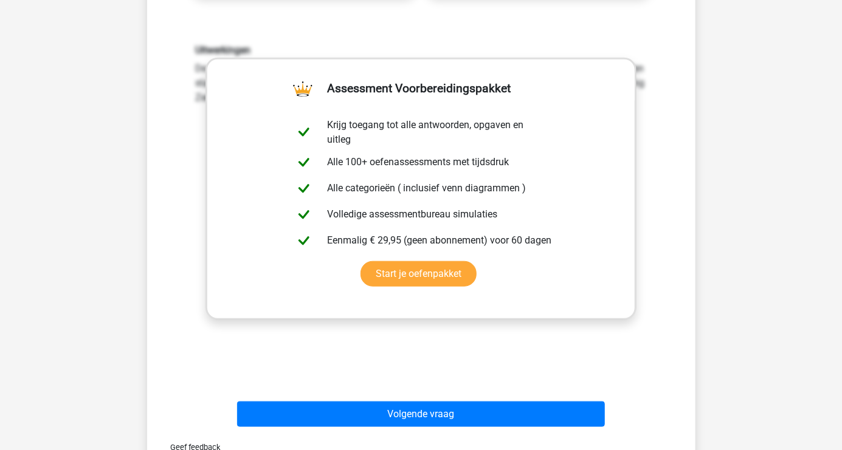
click at [461, 424] on button "Volgende vraag" at bounding box center [421, 415] width 368 height 26
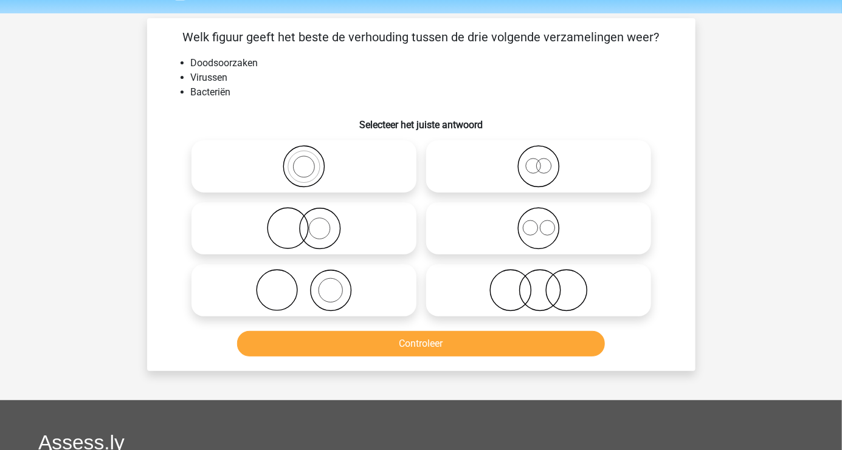
scroll to position [36, 0]
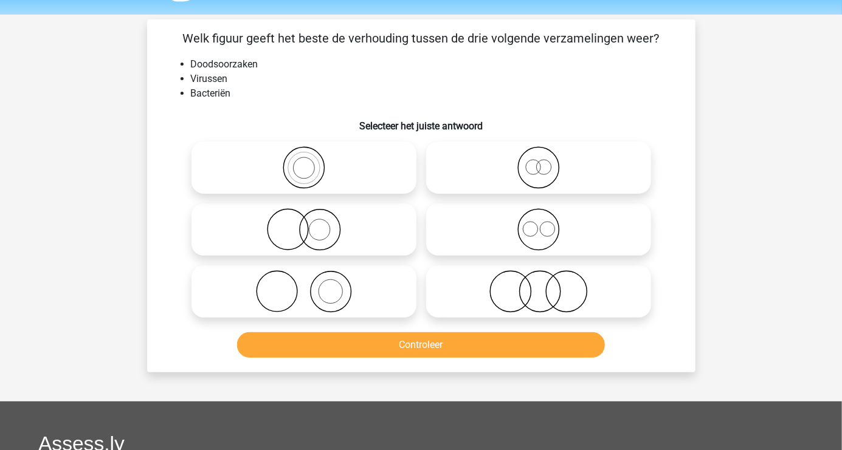
click at [602, 308] on icon at bounding box center [538, 291] width 215 height 43
click at [546, 286] on input "radio" at bounding box center [542, 282] width 8 height 8
radio input "true"
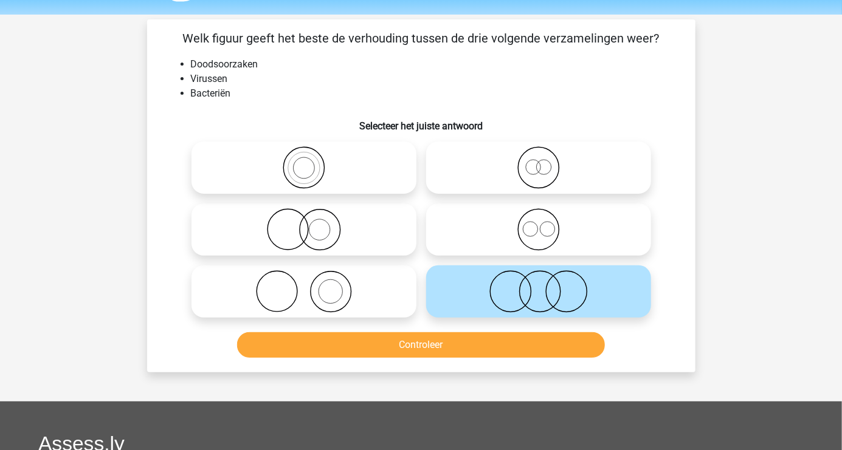
click at [315, 301] on icon at bounding box center [303, 291] width 215 height 43
click at [312, 286] on input "radio" at bounding box center [308, 282] width 8 height 8
radio input "true"
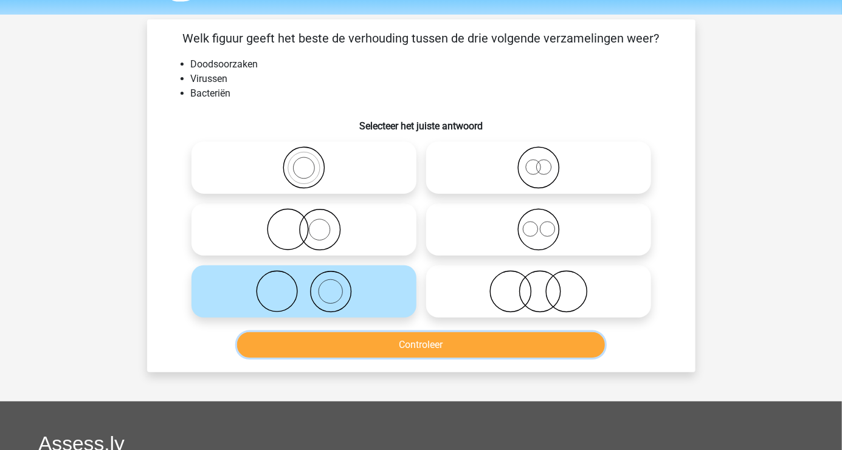
click at [386, 349] on button "Controleer" at bounding box center [421, 345] width 368 height 26
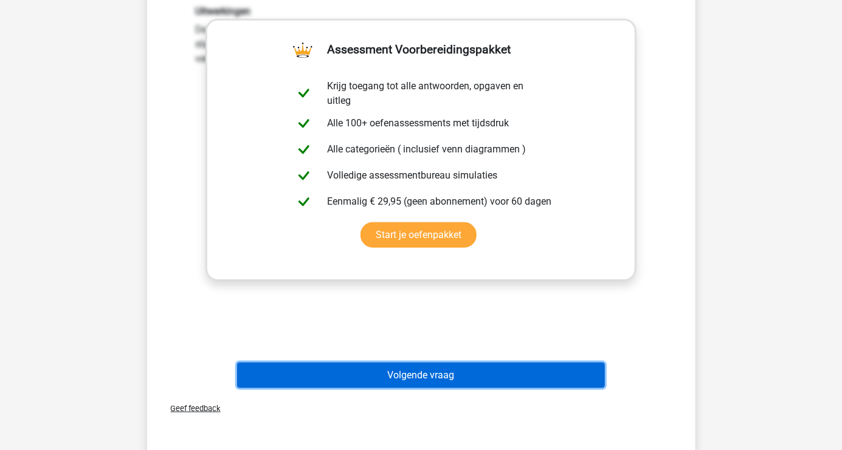
click at [448, 378] on button "Volgende vraag" at bounding box center [421, 376] width 368 height 26
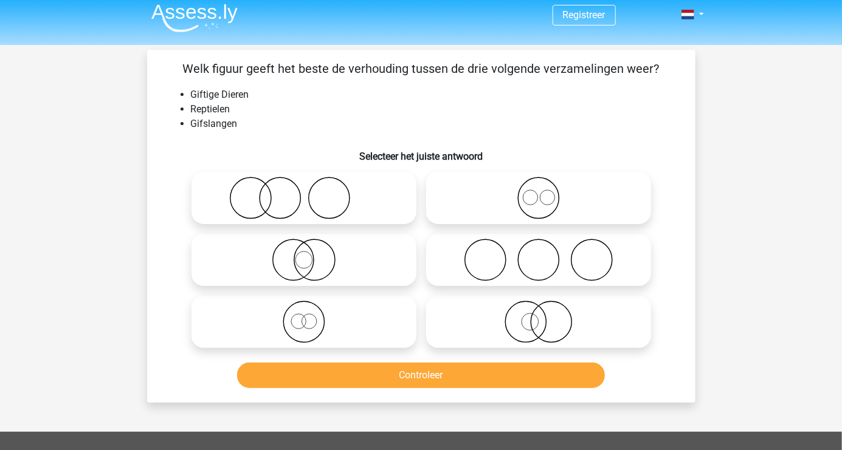
scroll to position [13, 0]
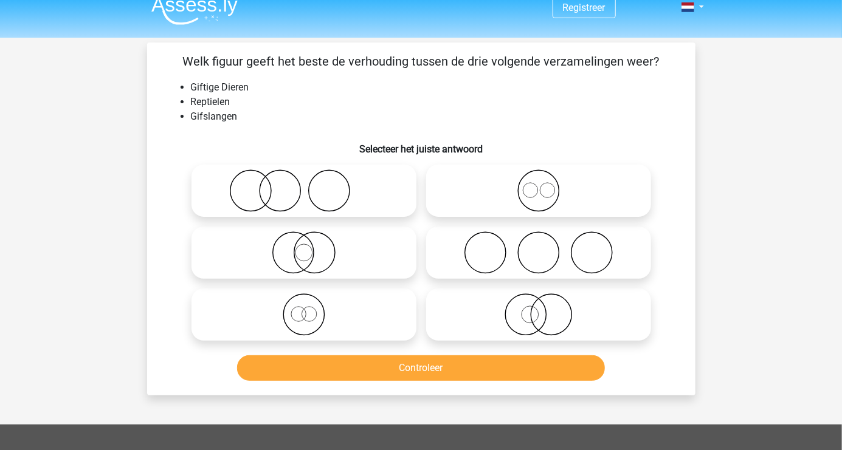
click at [321, 194] on icon at bounding box center [303, 191] width 215 height 43
click at [312, 185] on input "radio" at bounding box center [308, 181] width 8 height 8
radio input "true"
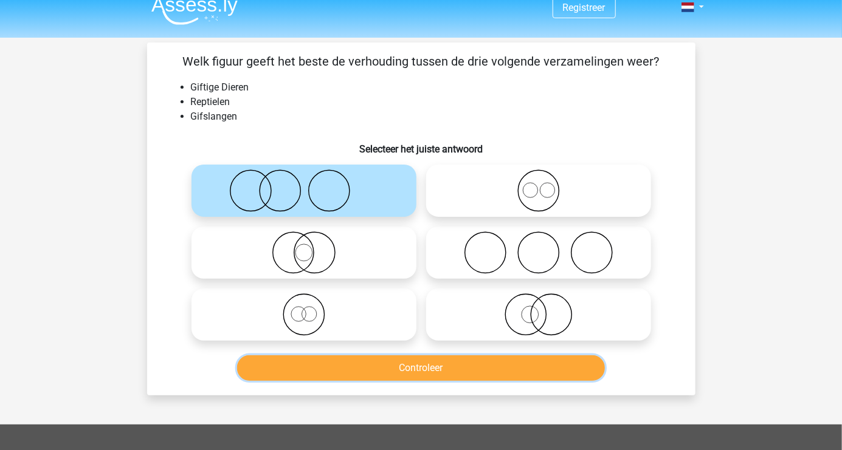
click at [425, 374] on button "Controleer" at bounding box center [421, 369] width 368 height 26
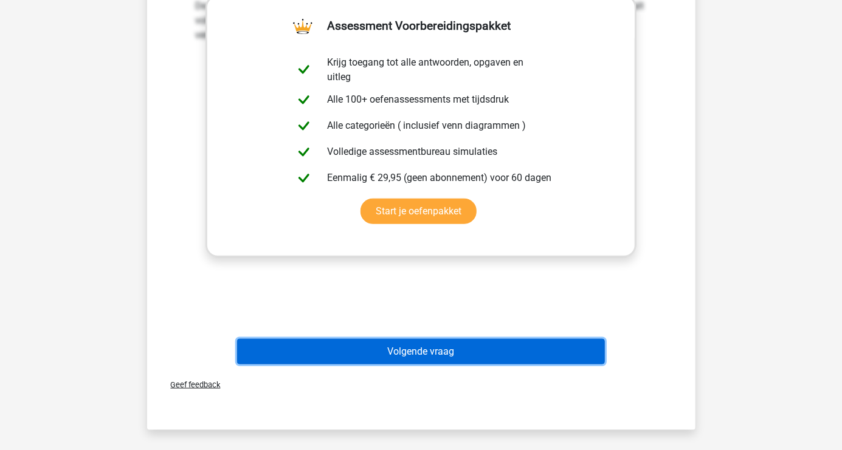
click at [466, 348] on button "Volgende vraag" at bounding box center [421, 352] width 368 height 26
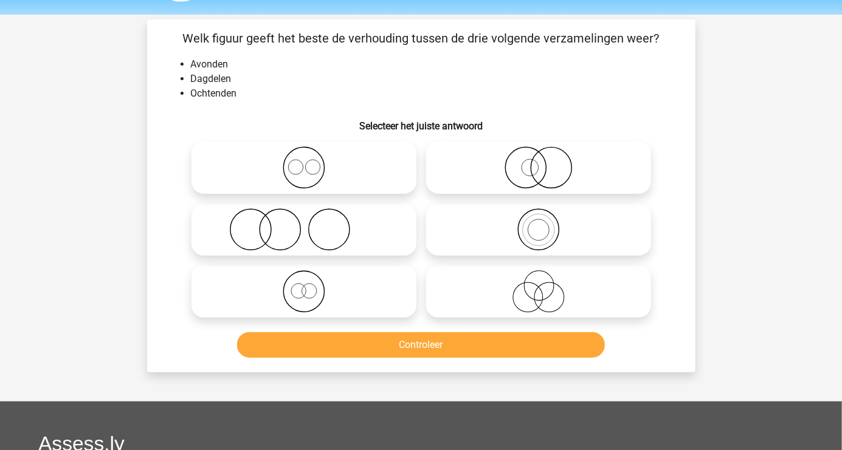
scroll to position [36, 0]
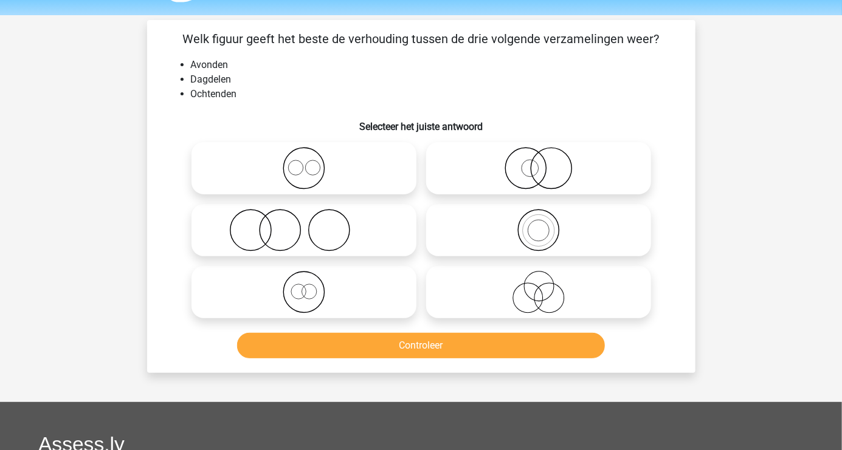
click at [562, 284] on icon at bounding box center [538, 292] width 215 height 43
click at [546, 284] on input "radio" at bounding box center [542, 282] width 8 height 8
radio input "true"
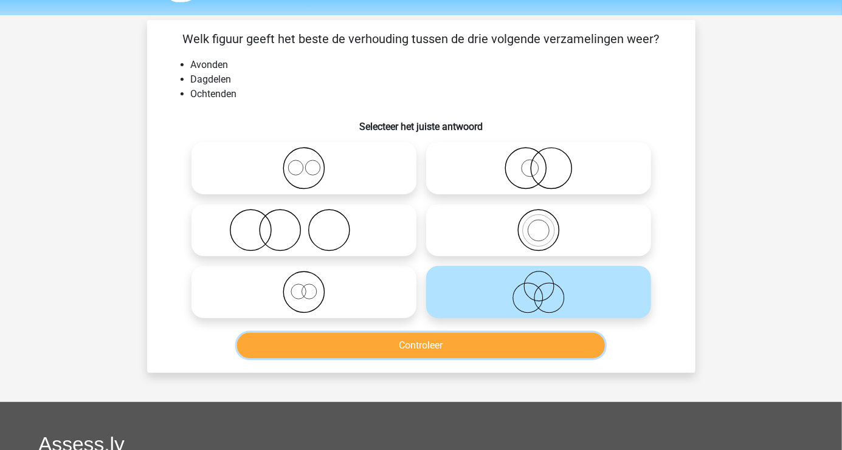
click at [497, 344] on button "Controleer" at bounding box center [421, 346] width 368 height 26
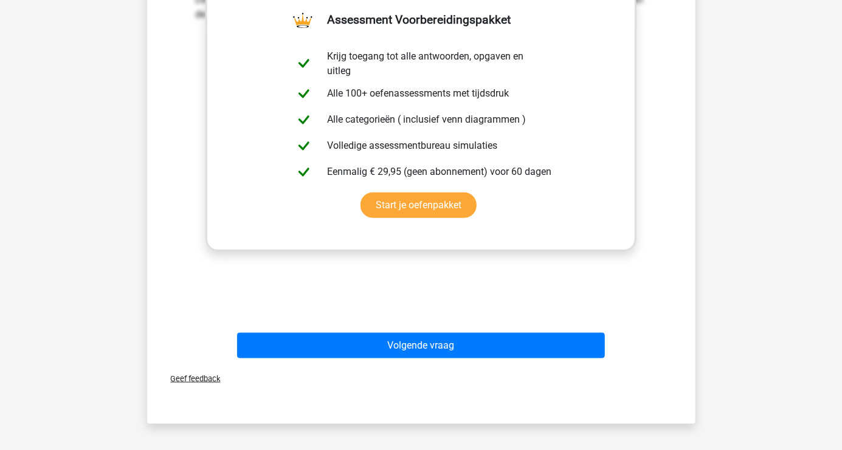
click at [446, 345] on button "Volgende vraag" at bounding box center [421, 346] width 368 height 26
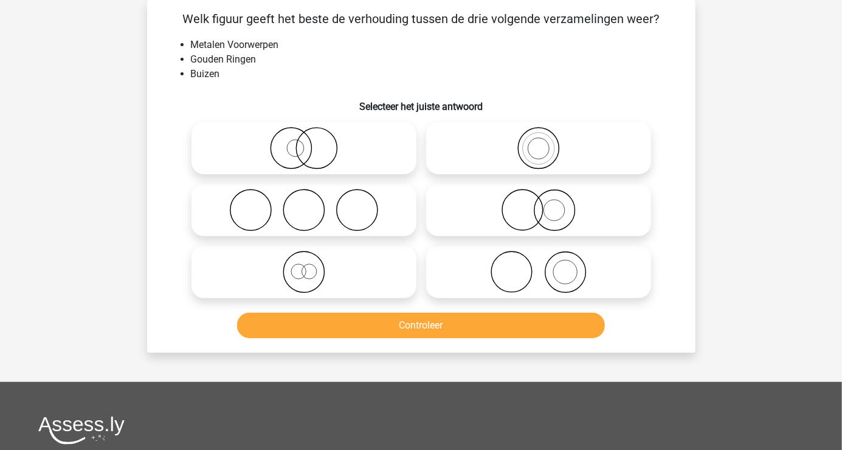
scroll to position [35, 0]
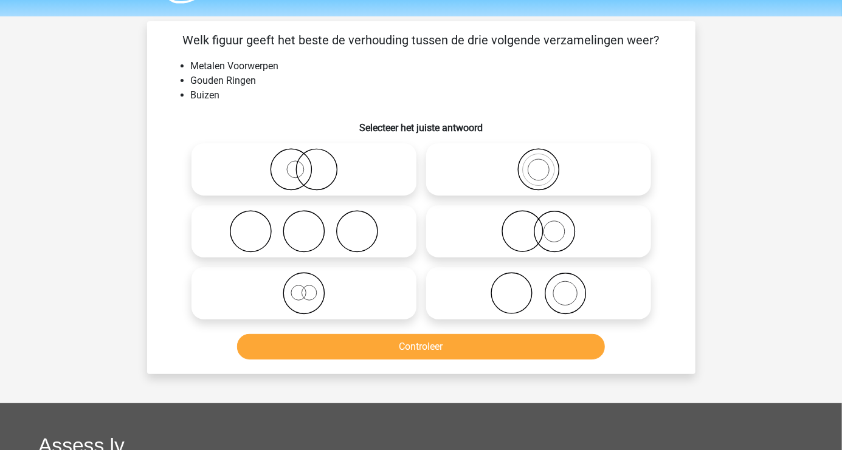
click at [553, 291] on circle at bounding box center [565, 294] width 24 height 24
click at [546, 287] on input "radio" at bounding box center [542, 284] width 8 height 8
radio input "true"
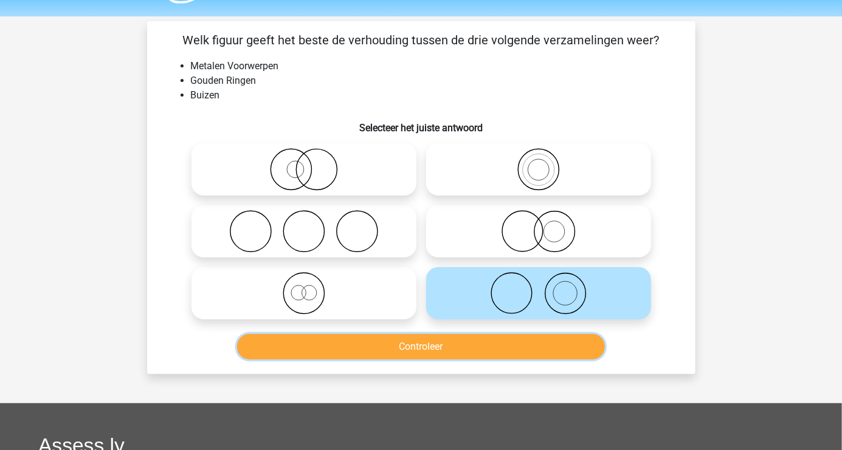
click at [490, 345] on button "Controleer" at bounding box center [421, 347] width 368 height 26
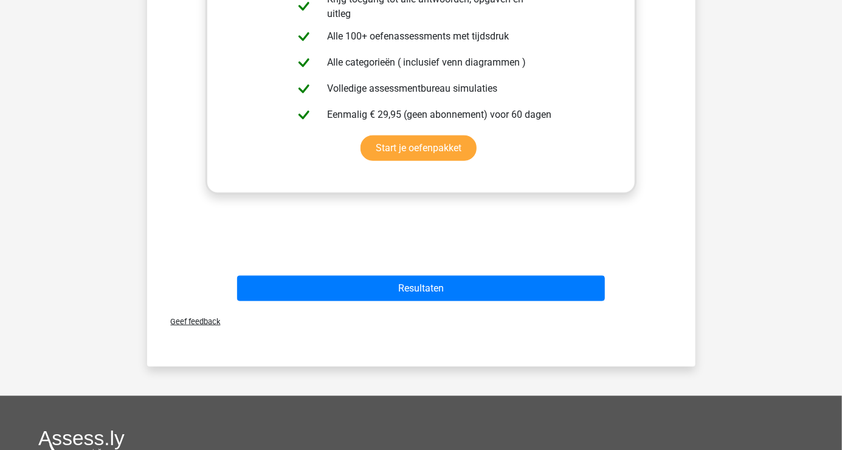
scroll to position [321, 0]
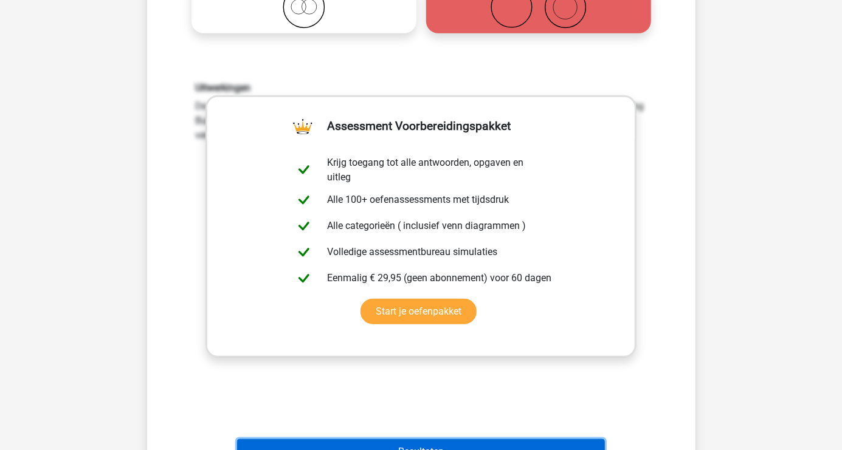
click at [400, 444] on button "Resultaten" at bounding box center [421, 452] width 368 height 26
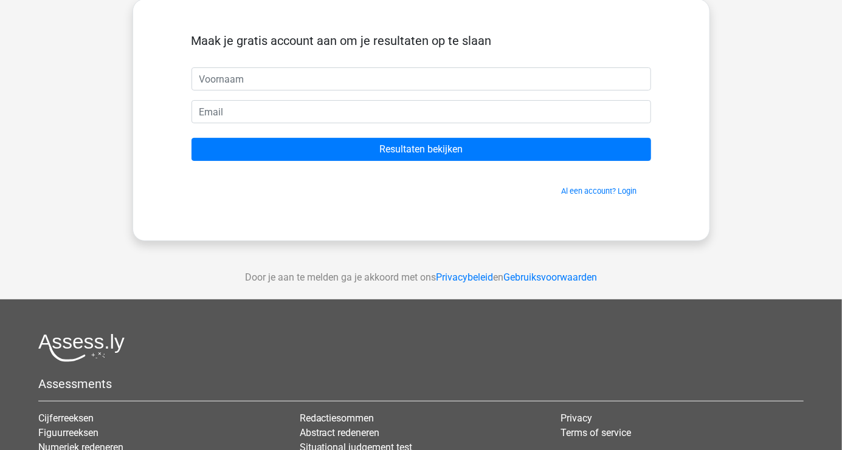
scroll to position [69, 0]
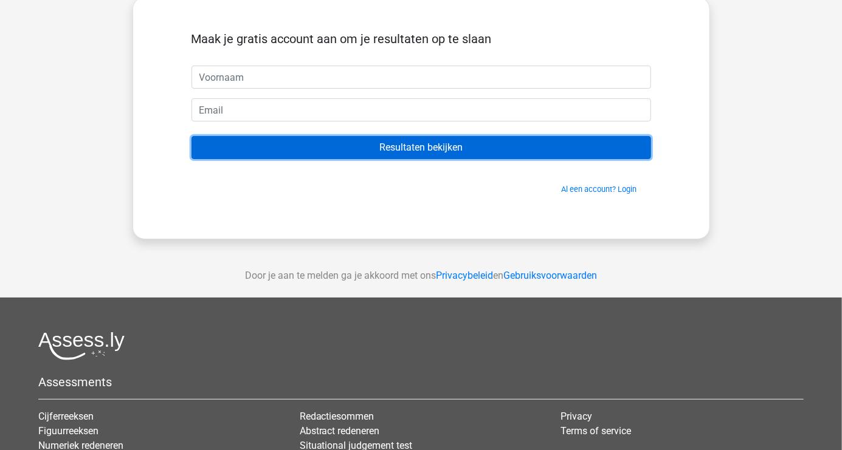
click at [241, 154] on input "Resultaten bekijken" at bounding box center [420, 147] width 459 height 23
